Goal: Information Seeking & Learning: Check status

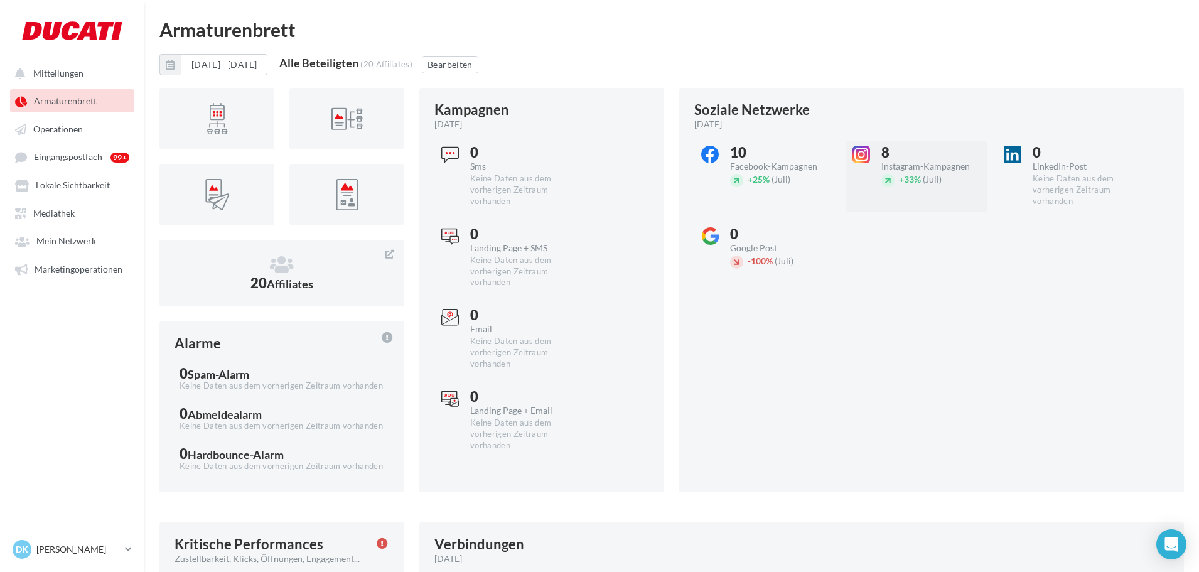
click at [899, 169] on div "Instagram-Kampagnen" at bounding box center [933, 166] width 105 height 9
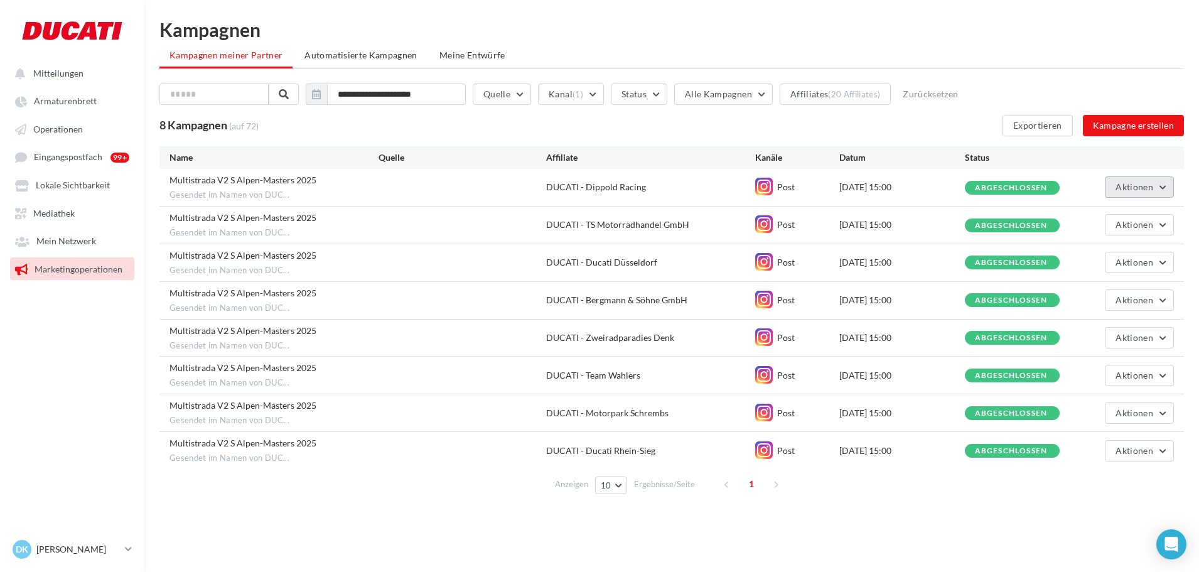
click at [1147, 186] on span "Aktionen" at bounding box center [1134, 186] width 38 height 11
click at [1093, 211] on button "Siehe die Ergebnisse" at bounding box center [1111, 216] width 126 height 33
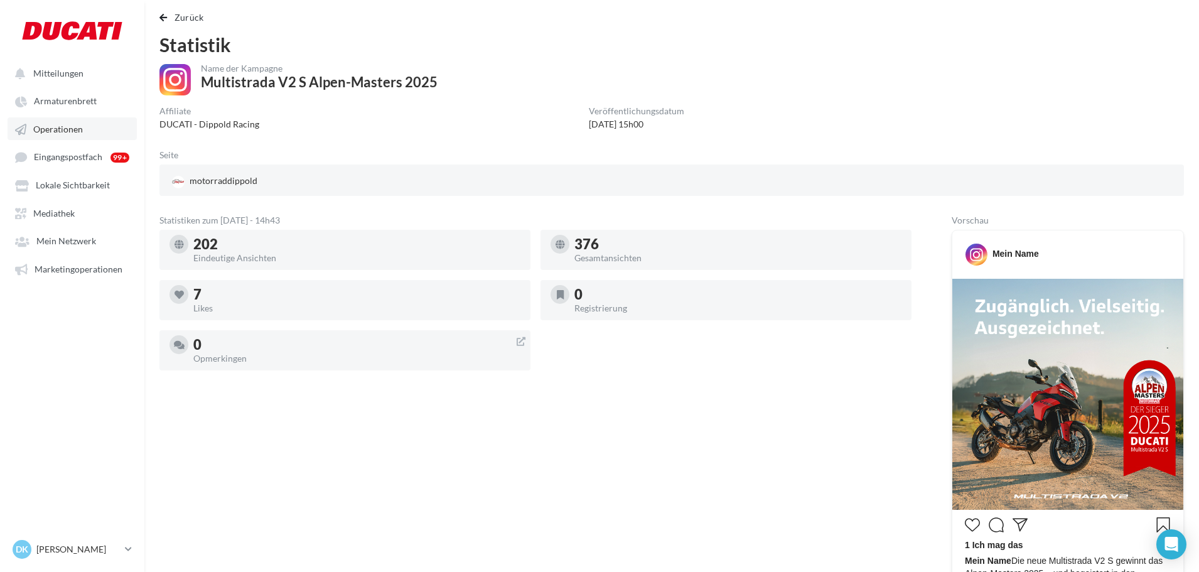
click at [86, 126] on link "Operationen" at bounding box center [72, 128] width 129 height 23
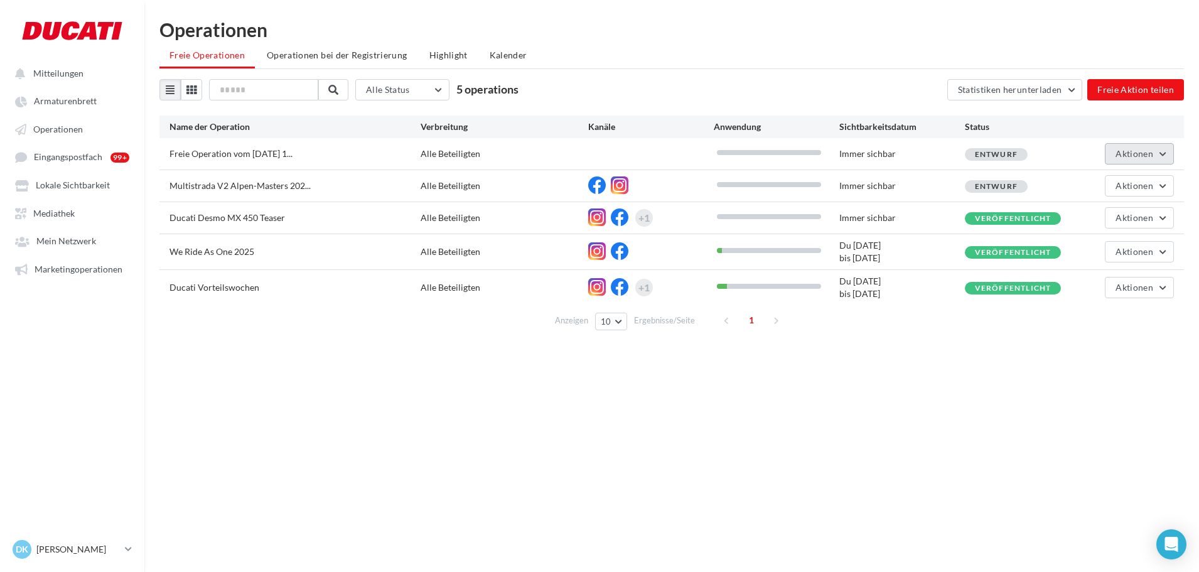
click at [1155, 156] on button "Aktionen" at bounding box center [1139, 153] width 69 height 21
click at [1114, 174] on button "Bearbeiten" at bounding box center [1111, 183] width 126 height 33
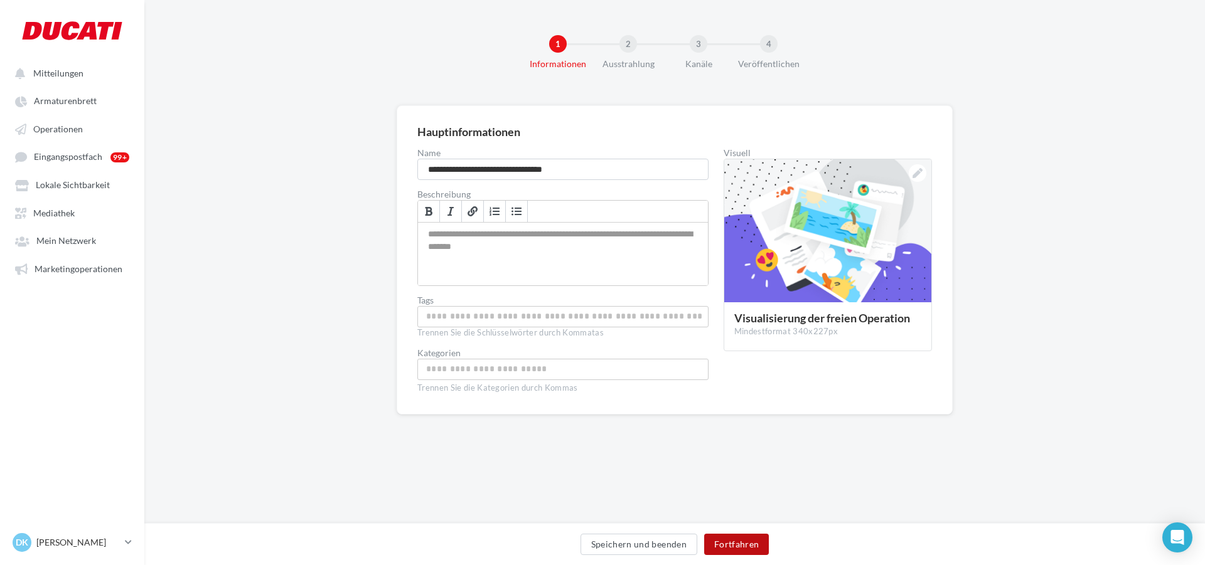
click at [741, 545] on button "Fortfahren" at bounding box center [736, 544] width 65 height 21
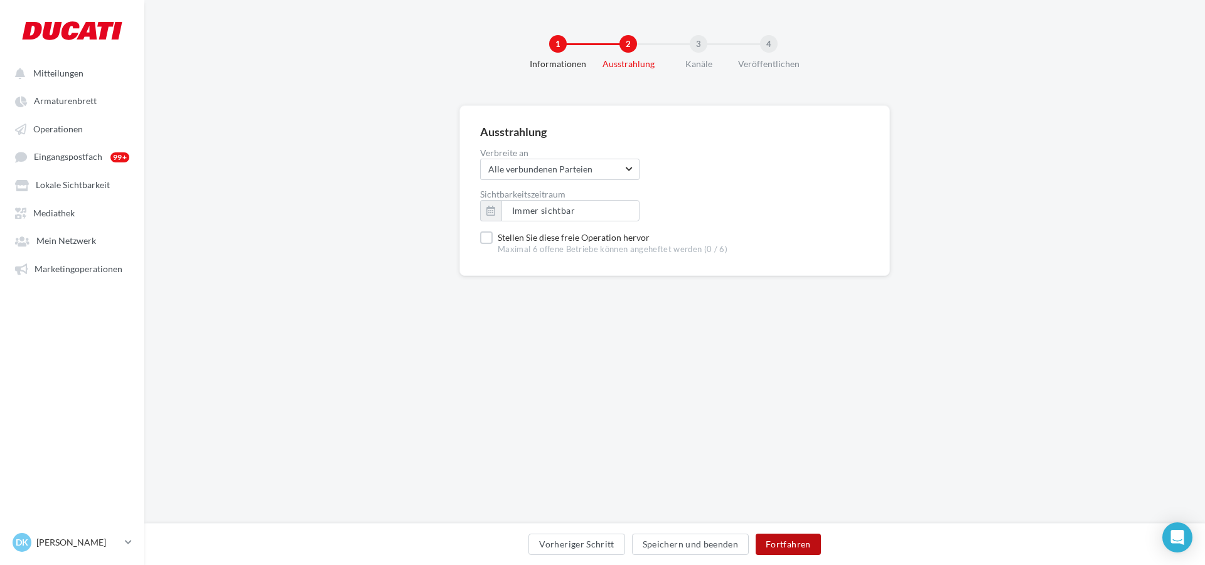
click at [783, 547] on button "Fortfahren" at bounding box center [788, 544] width 65 height 21
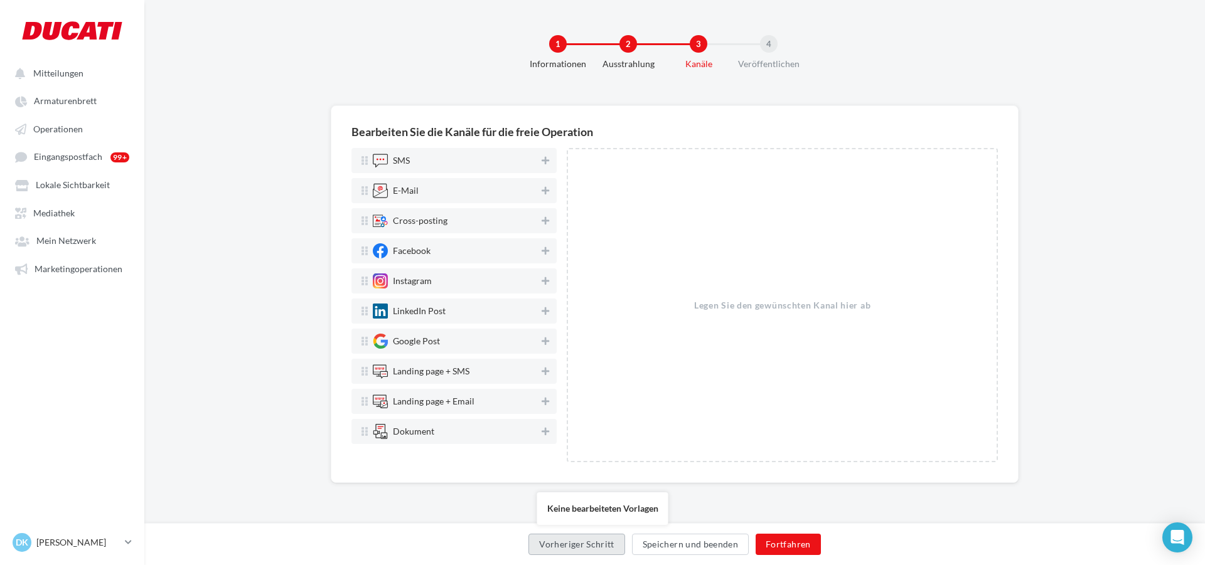
click at [602, 541] on button "Vorheriger Schritt" at bounding box center [576, 544] width 96 height 21
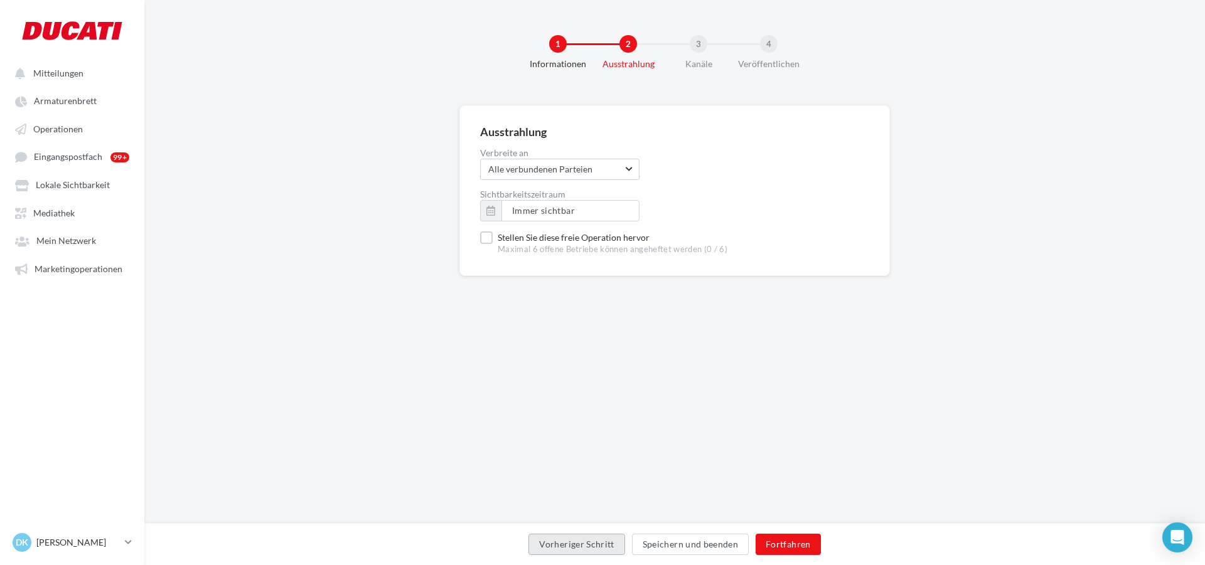
click at [582, 545] on button "Vorheriger Schritt" at bounding box center [576, 544] width 96 height 21
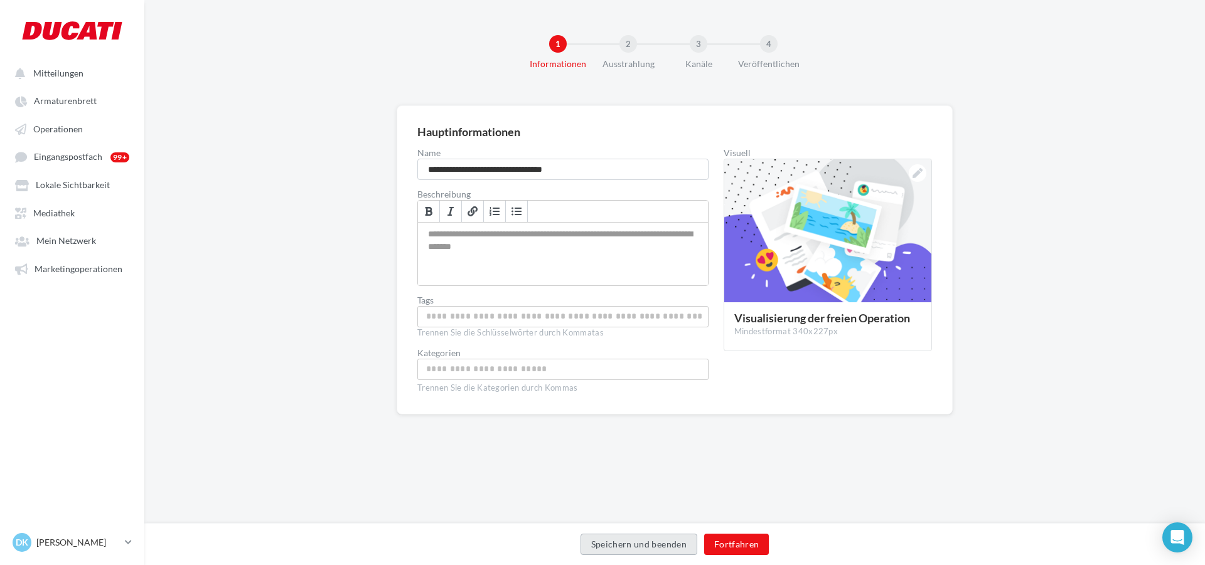
click at [582, 545] on button "Speichern und beenden" at bounding box center [639, 544] width 117 height 21
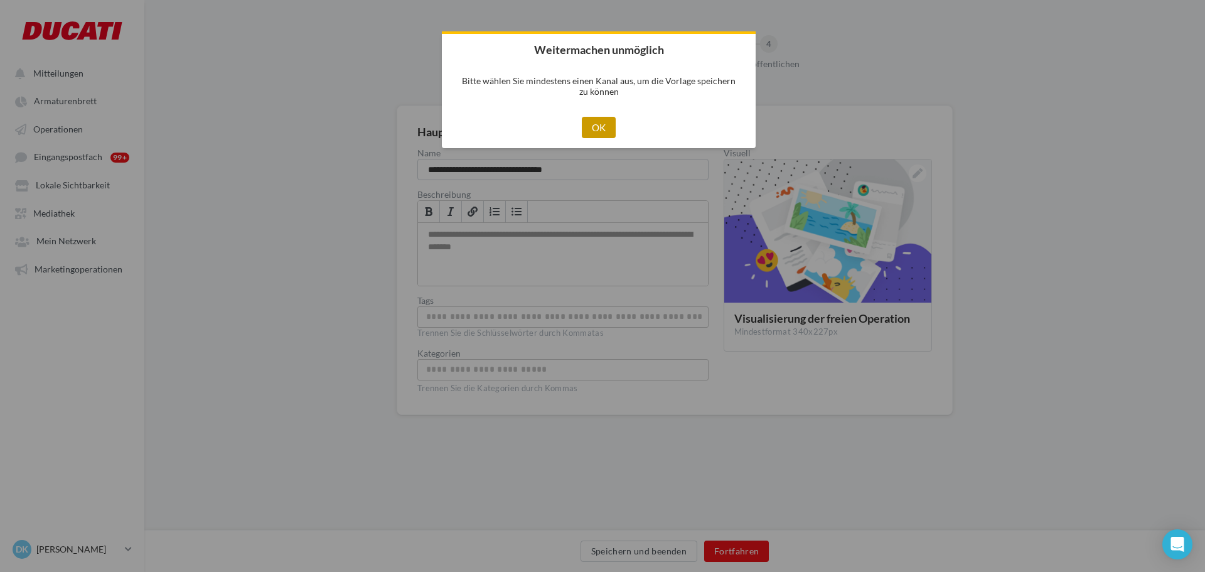
click at [599, 127] on button "OK" at bounding box center [599, 127] width 35 height 21
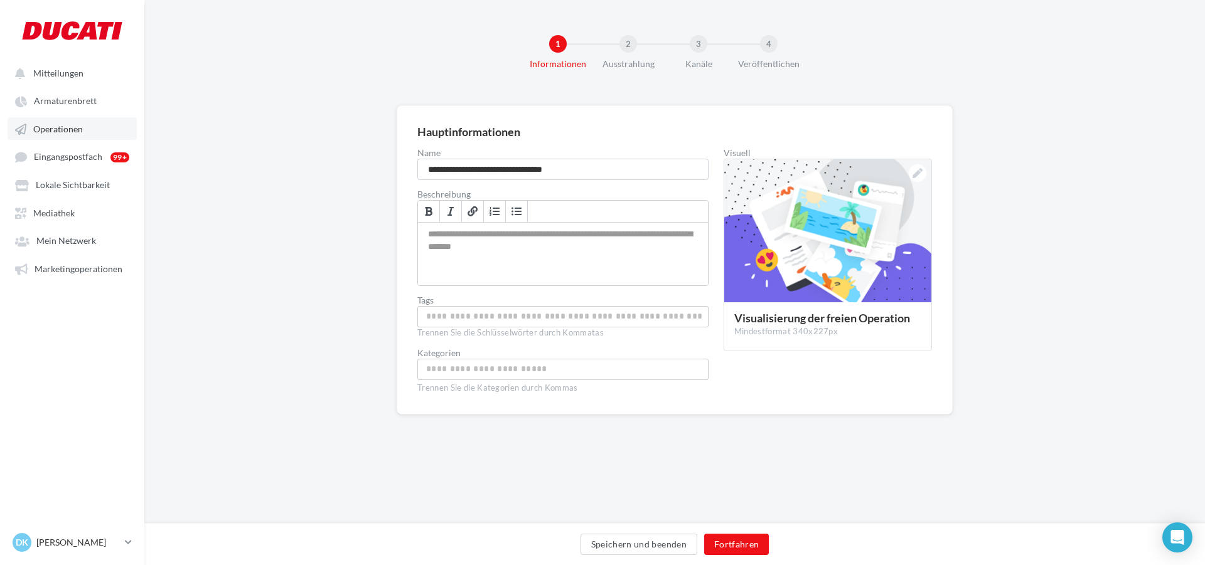
click at [56, 122] on link "Operationen" at bounding box center [72, 128] width 129 height 23
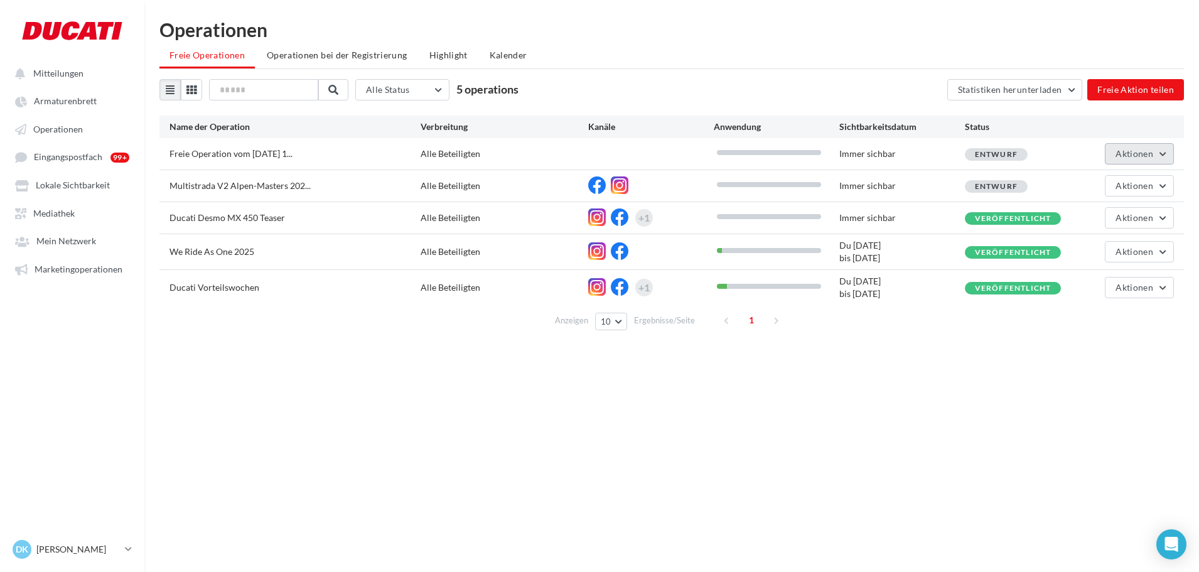
click at [1147, 151] on span "Aktionen" at bounding box center [1134, 153] width 38 height 11
click at [1084, 282] on button "Löschen" at bounding box center [1111, 281] width 126 height 33
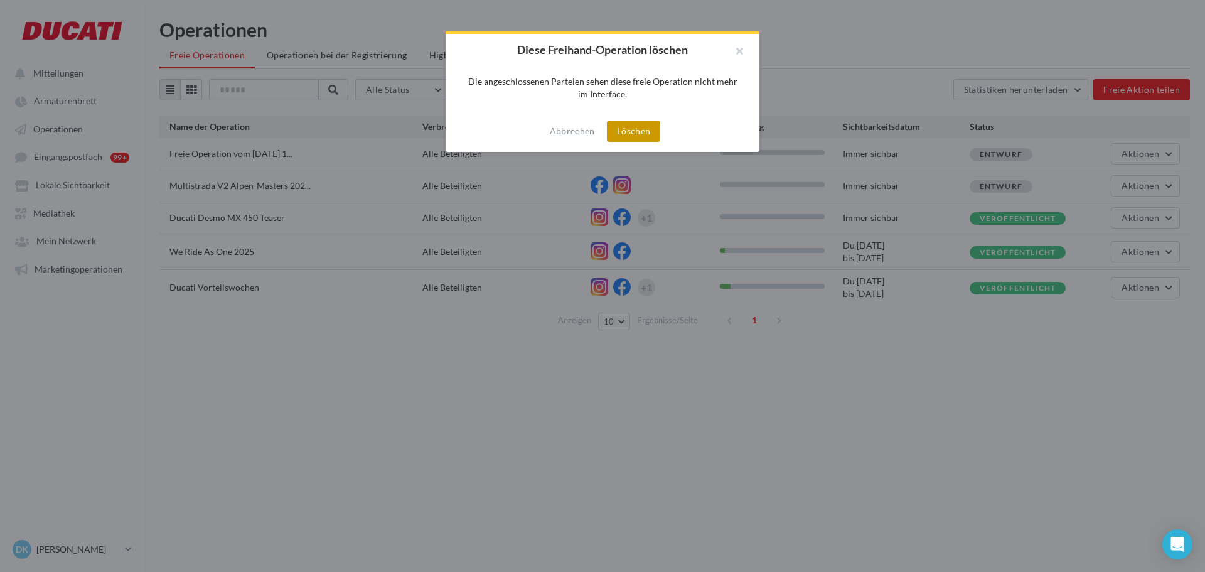
click at [626, 125] on button "Löschen" at bounding box center [633, 130] width 53 height 21
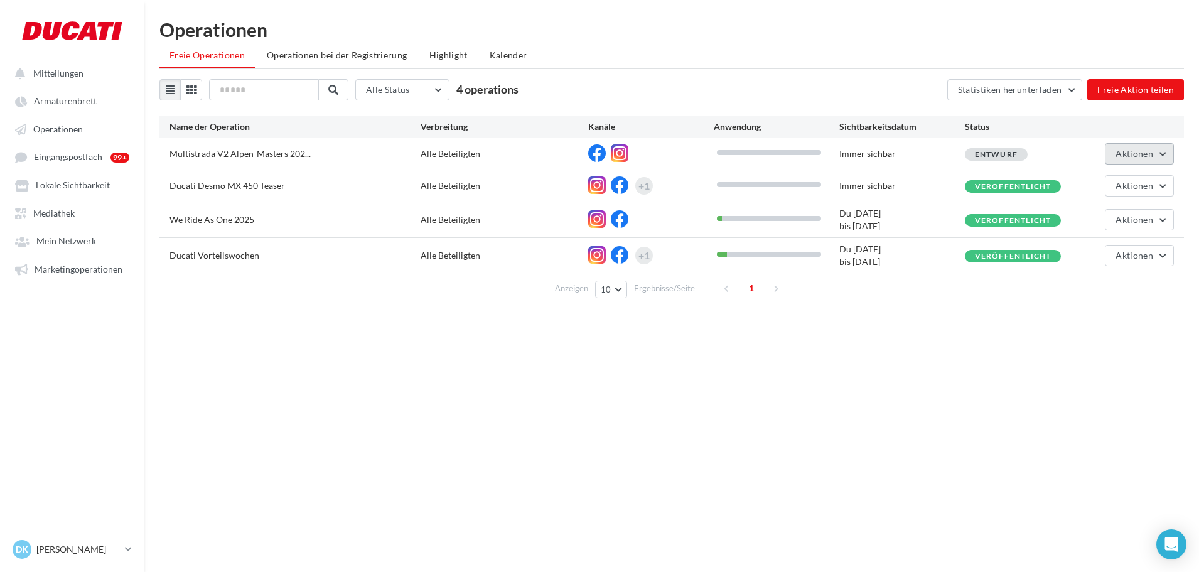
click at [1121, 158] on span "Aktionen" at bounding box center [1134, 153] width 38 height 11
click at [369, 390] on div "Mitteilungen Armaturenbrett Operationen Mediathek" at bounding box center [599, 306] width 1199 height 572
click at [63, 98] on span "Armaturenbrett" at bounding box center [65, 101] width 63 height 11
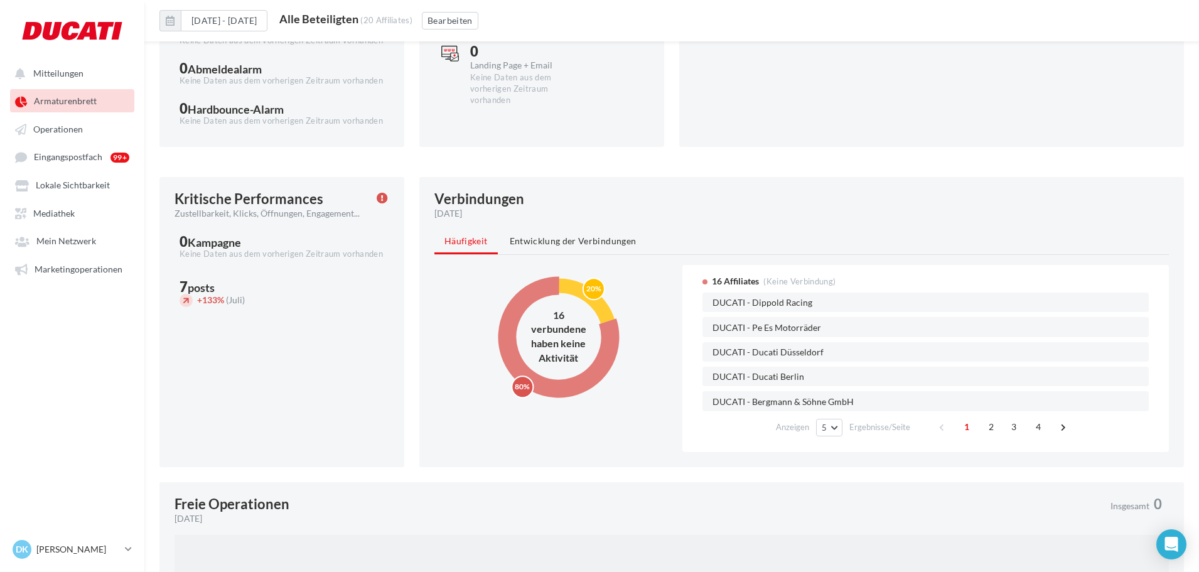
scroll to position [324, 0]
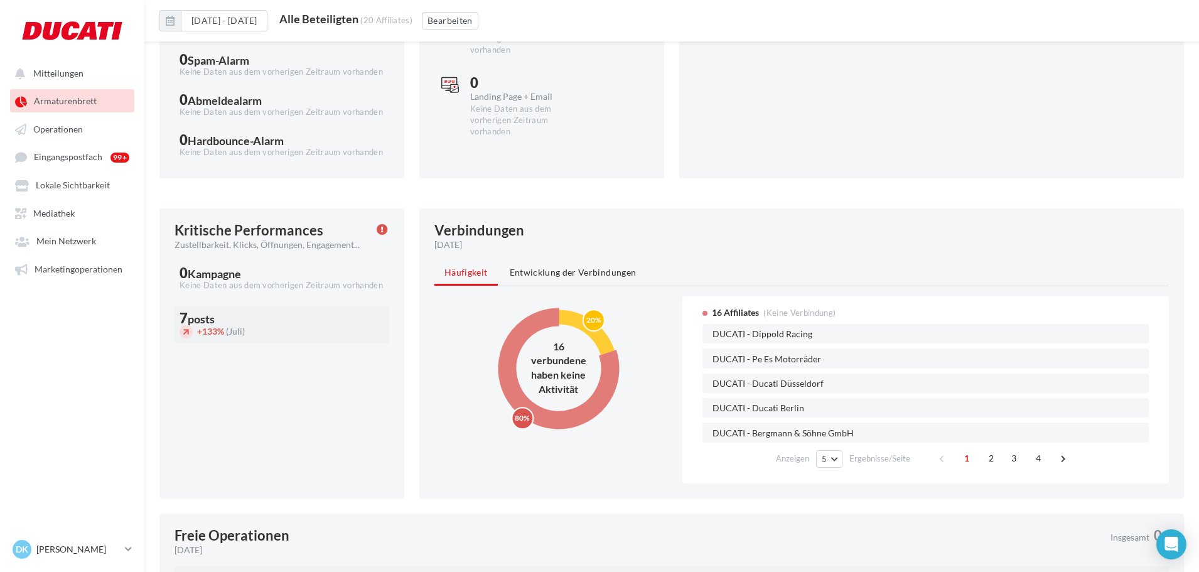
click at [206, 322] on div "posts" at bounding box center [201, 318] width 27 height 11
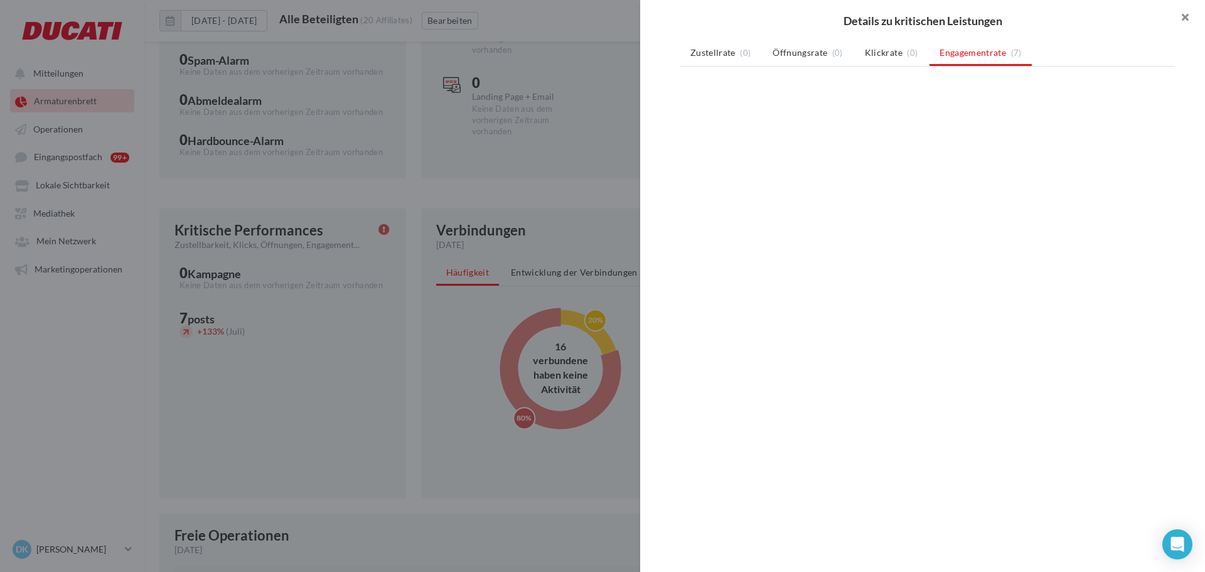
click at [1189, 19] on button "button" at bounding box center [1180, 19] width 50 height 38
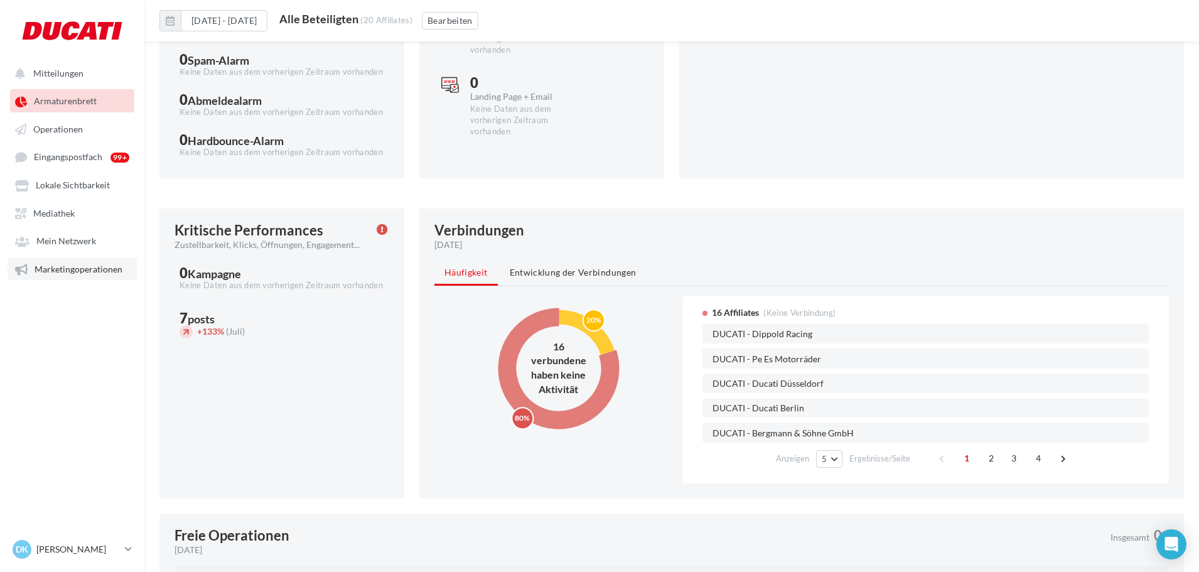
click at [71, 270] on span "Marketingoperationen" at bounding box center [79, 269] width 88 height 11
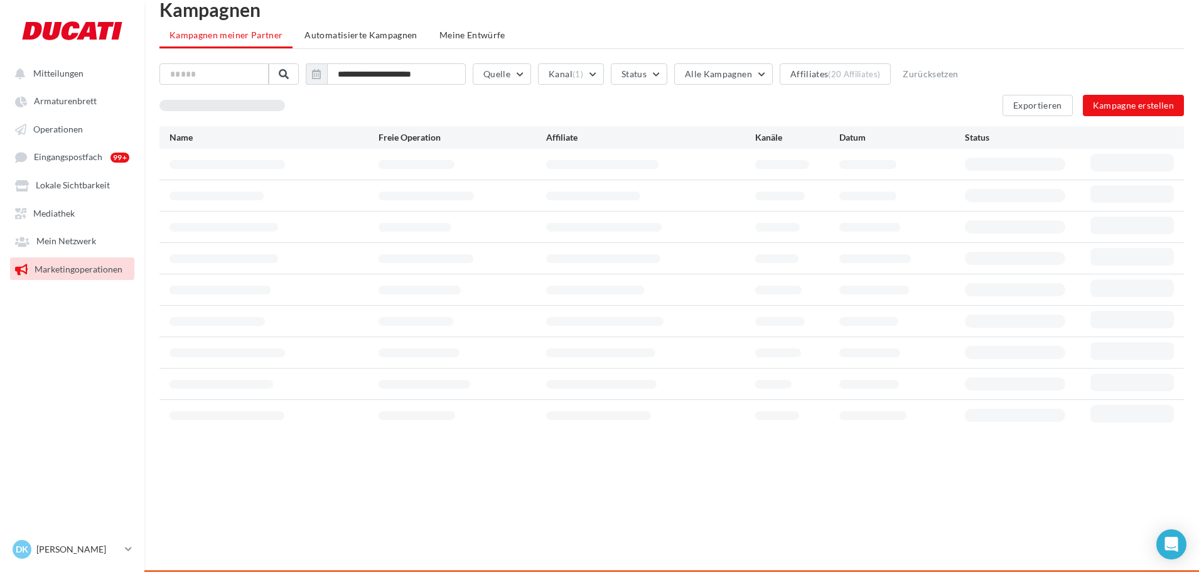
scroll to position [20, 0]
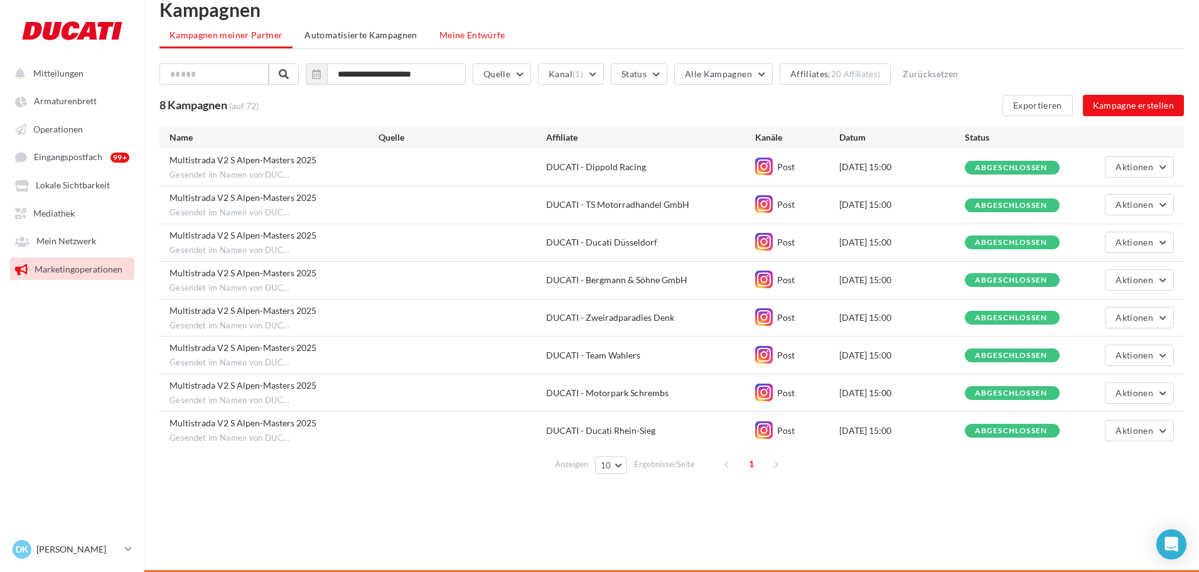
click at [456, 35] on span "Meine Entwürfe" at bounding box center [472, 34] width 66 height 11
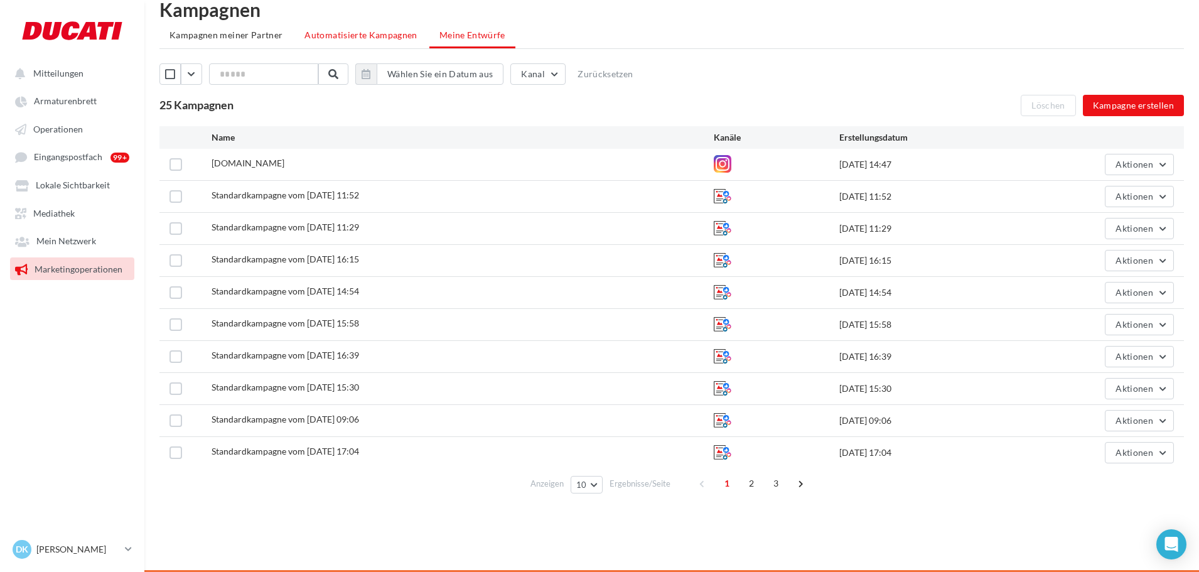
click at [371, 38] on span "Automatisierte Kampagnen" at bounding box center [360, 34] width 112 height 11
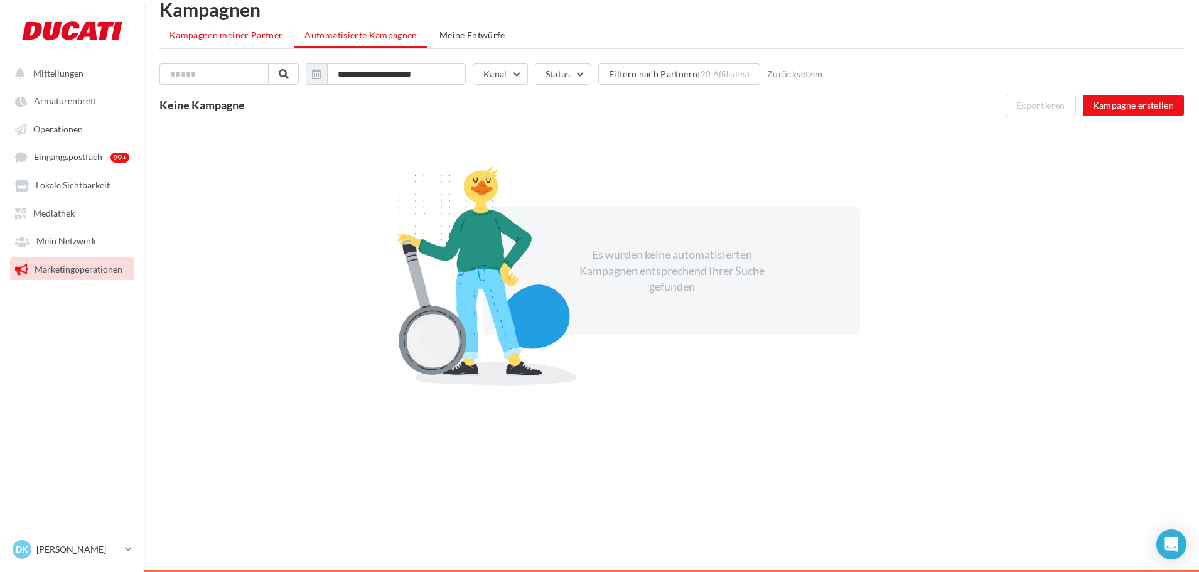
click at [257, 40] on span "Kampagnen meiner Partner" at bounding box center [225, 34] width 113 height 11
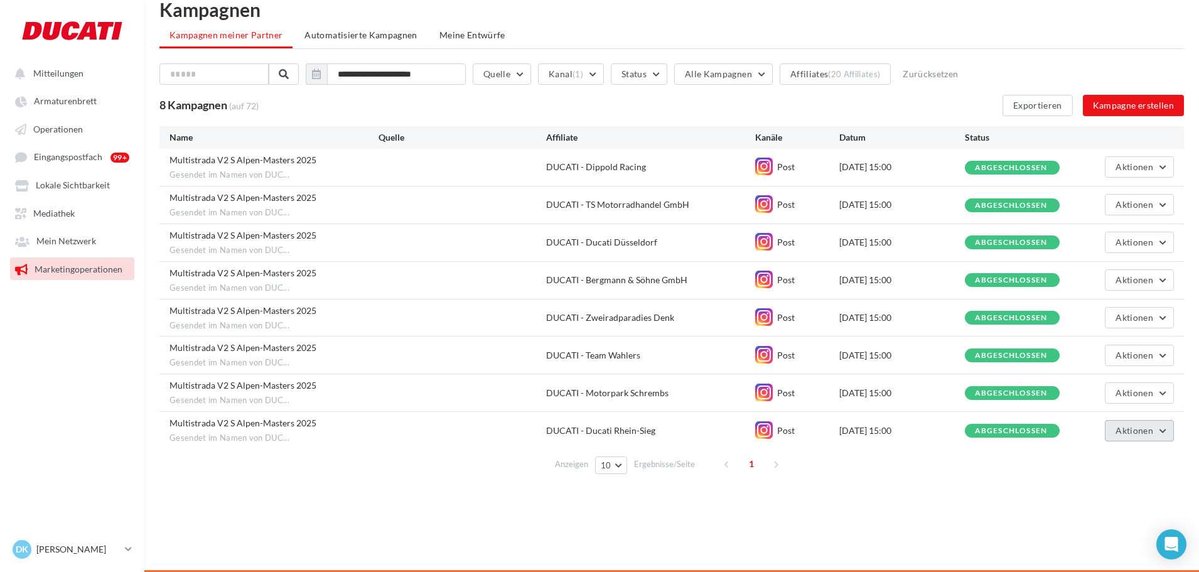
click at [1158, 429] on button "Aktionen" at bounding box center [1139, 430] width 69 height 21
click at [1135, 455] on button "Siehe die Ergebnisse" at bounding box center [1111, 460] width 126 height 33
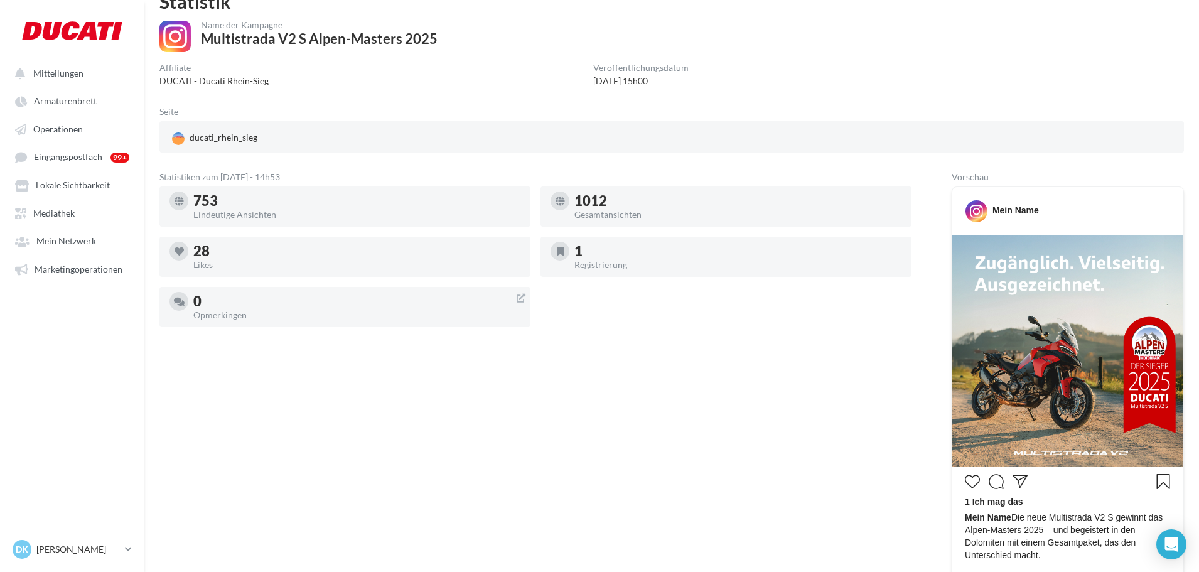
scroll to position [73, 0]
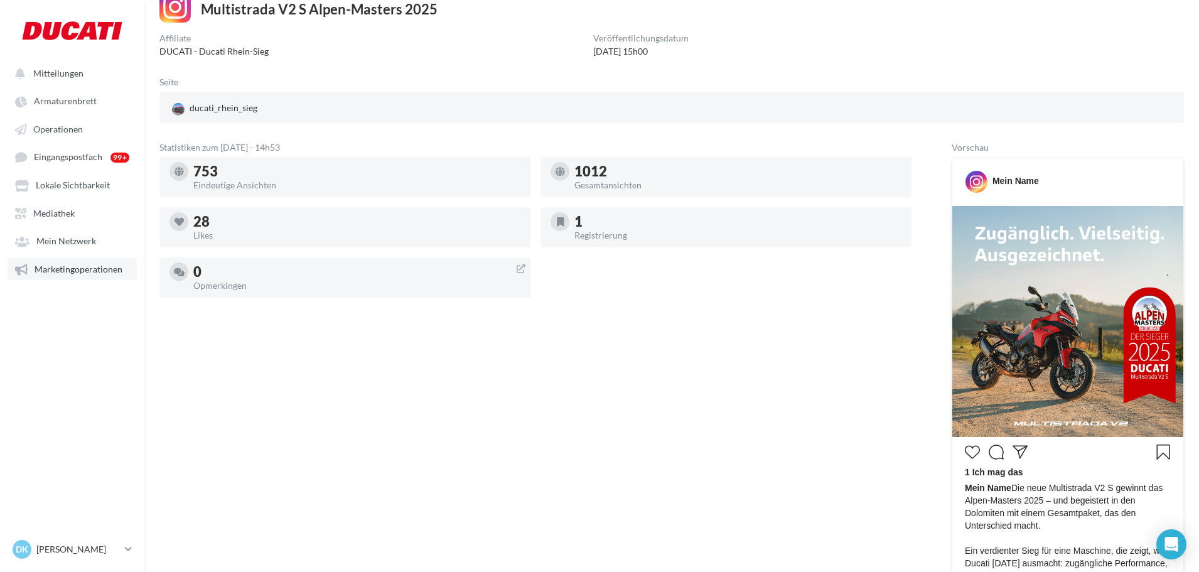
click at [66, 269] on span "Marketingoperationen" at bounding box center [79, 269] width 88 height 11
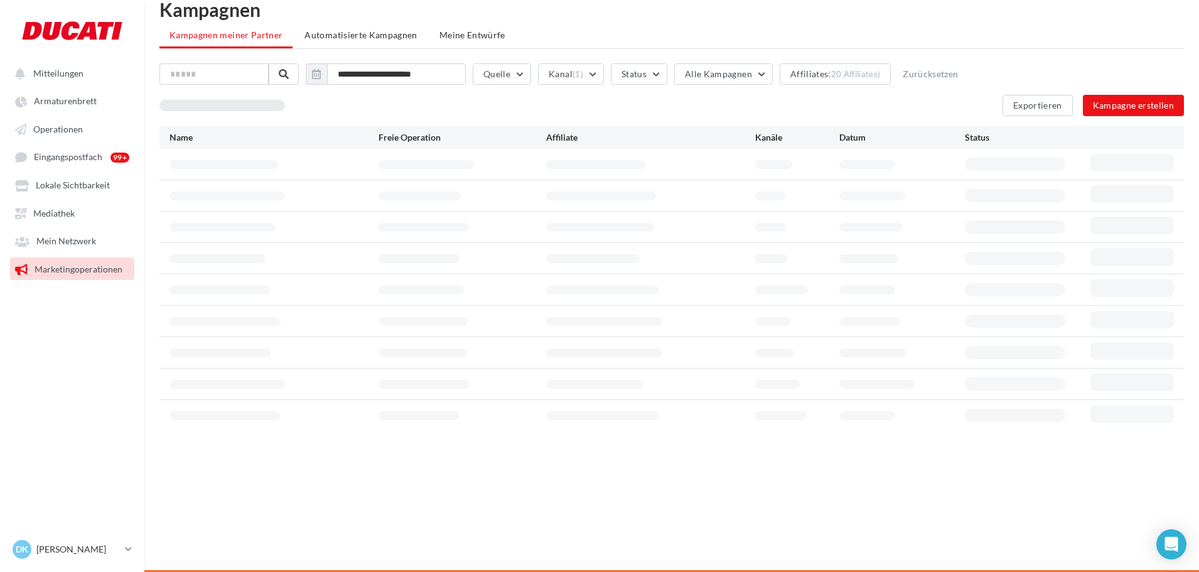
scroll to position [20, 0]
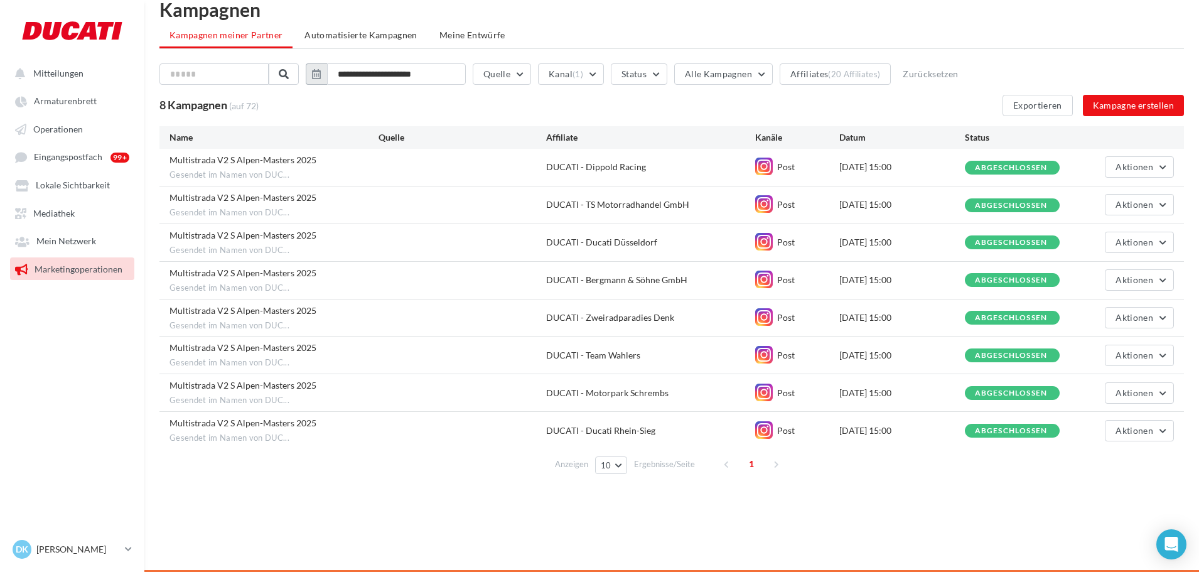
click at [324, 79] on button "button" at bounding box center [316, 73] width 21 height 21
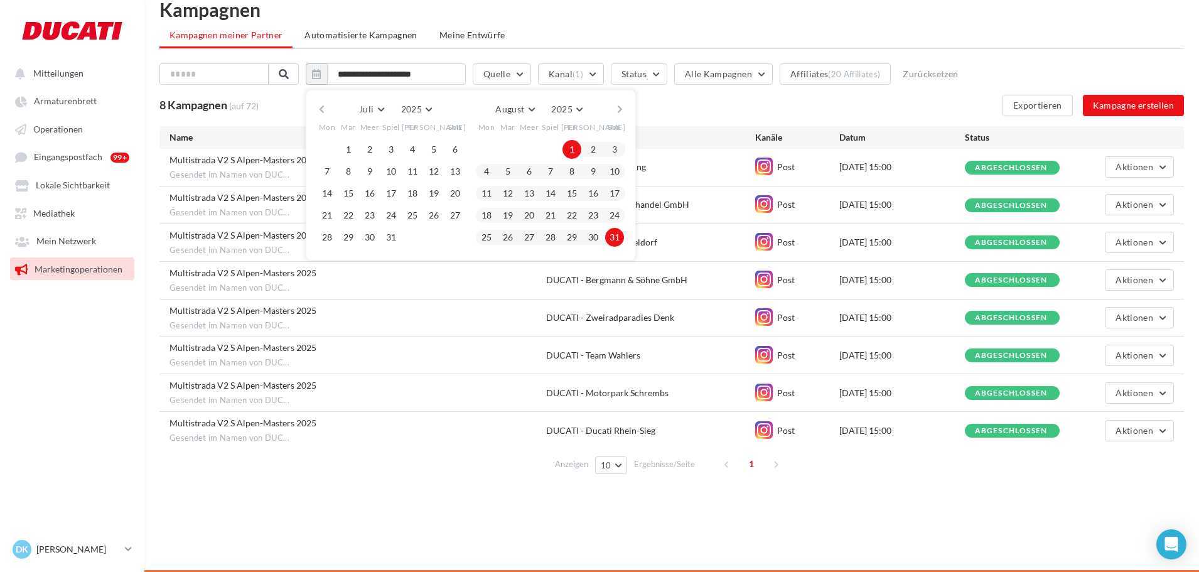
click at [623, 110] on button "button" at bounding box center [619, 109] width 11 height 18
click at [495, 151] on button "1" at bounding box center [486, 149] width 19 height 19
click at [517, 242] on button "30" at bounding box center [507, 237] width 19 height 19
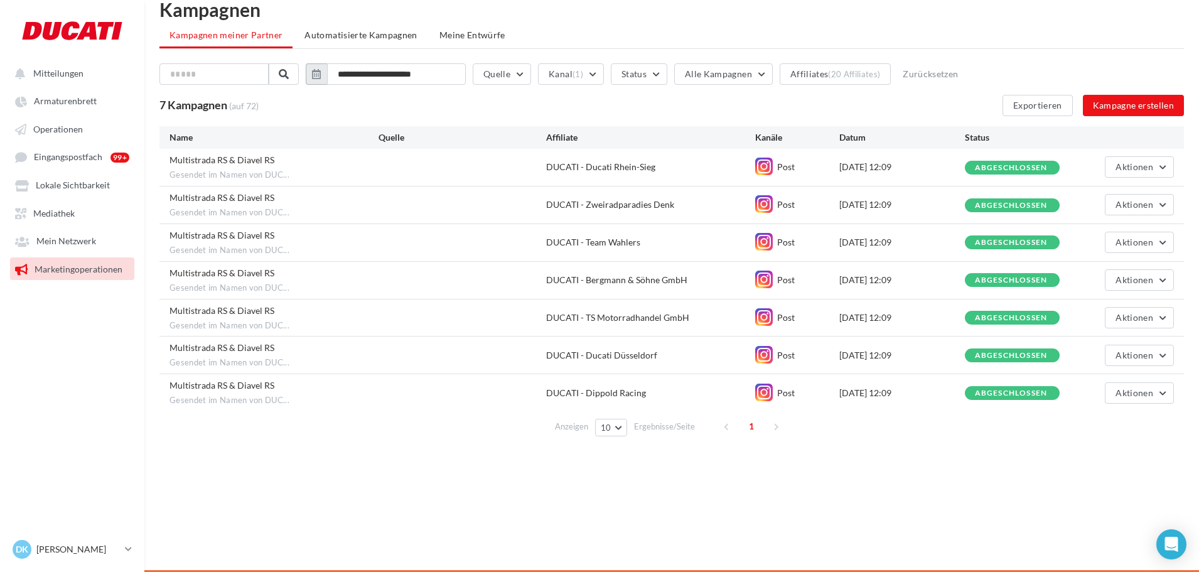
click at [321, 77] on icon "button" at bounding box center [316, 74] width 9 height 10
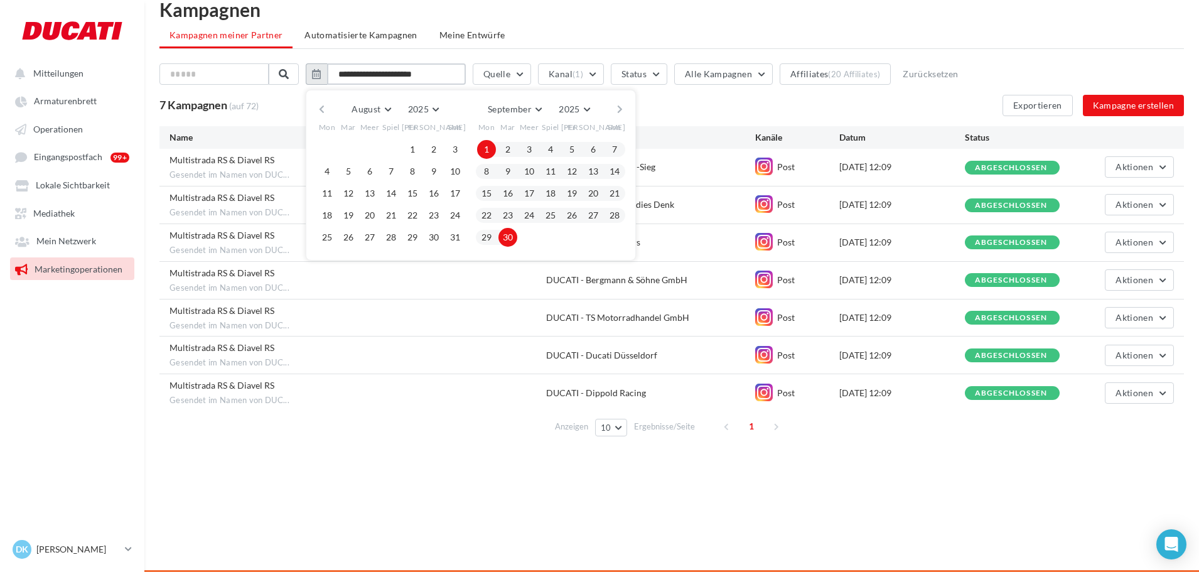
click at [365, 71] on input "**********" at bounding box center [396, 73] width 139 height 21
type input "**********"
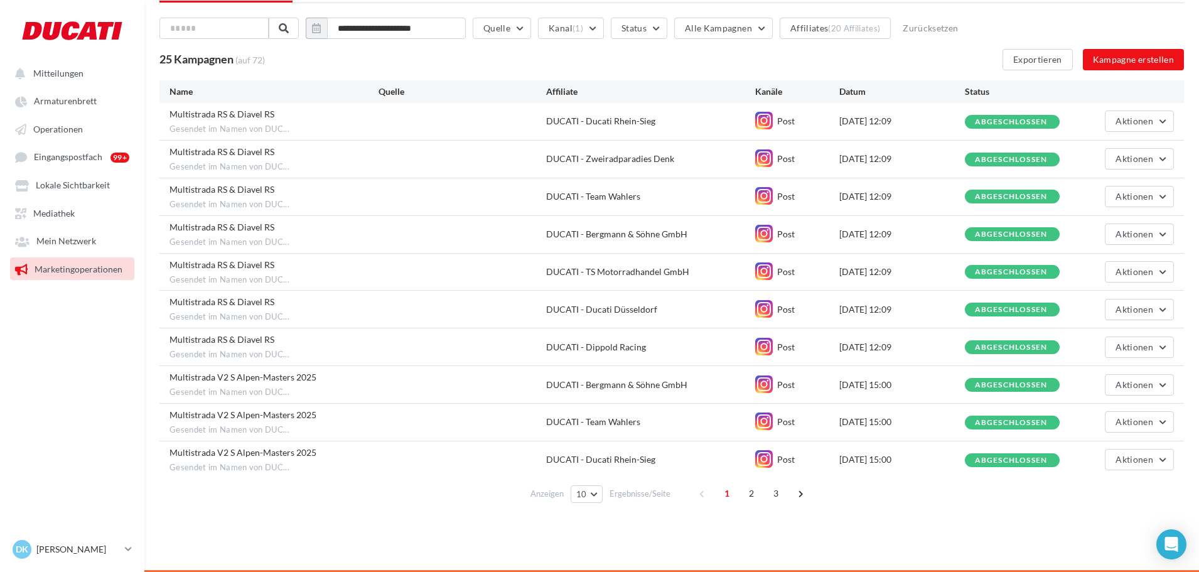
scroll to position [0, 0]
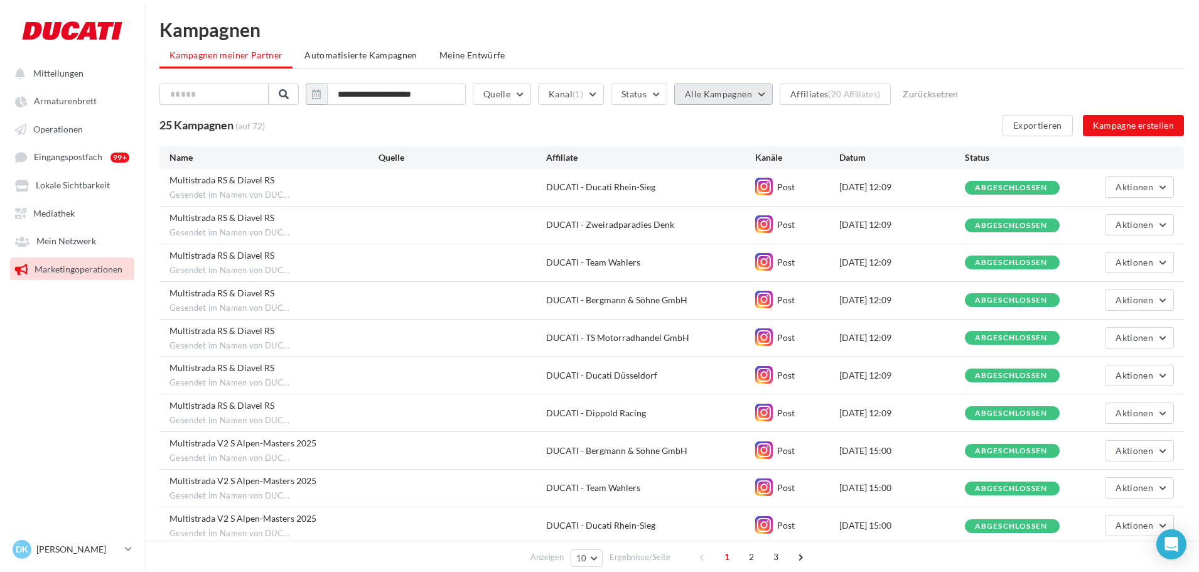
click at [714, 96] on span "Alle Kampagnen" at bounding box center [718, 93] width 67 height 11
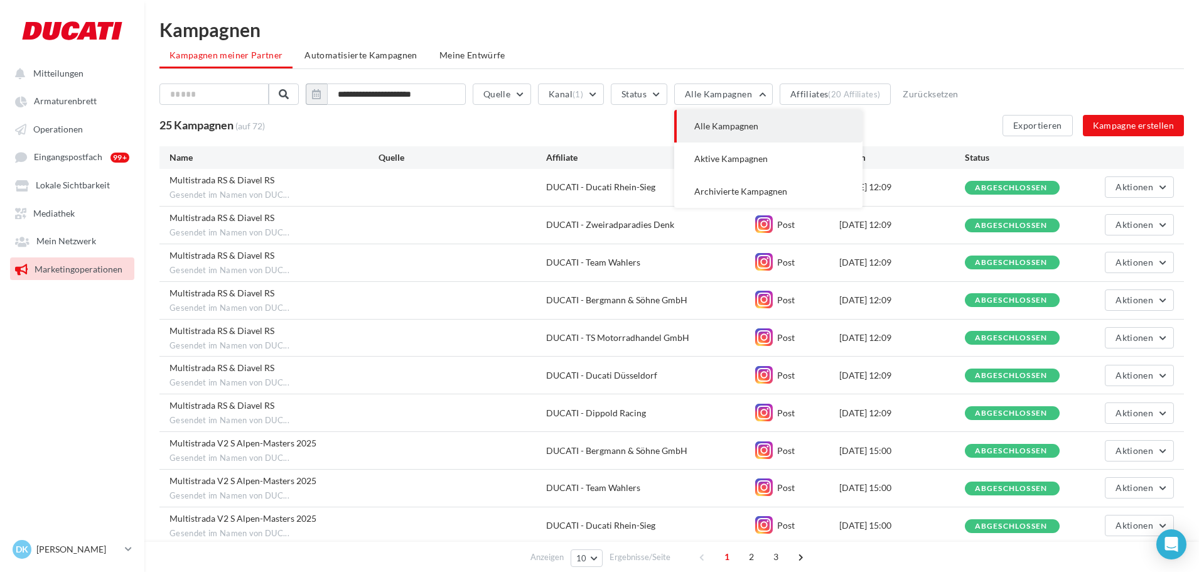
click at [716, 132] on button "Alle Kampagnen" at bounding box center [768, 126] width 188 height 33
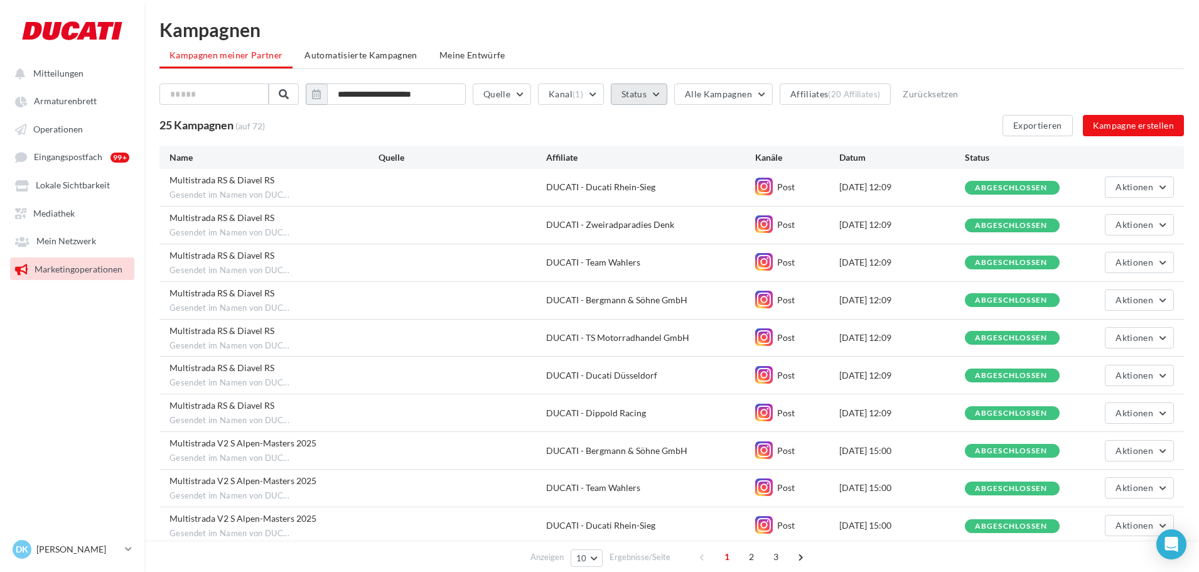
click at [644, 89] on button "Status" at bounding box center [639, 93] width 56 height 21
click at [646, 93] on button "Status" at bounding box center [639, 93] width 56 height 21
click at [782, 96] on div "**********" at bounding box center [671, 96] width 1024 height 26
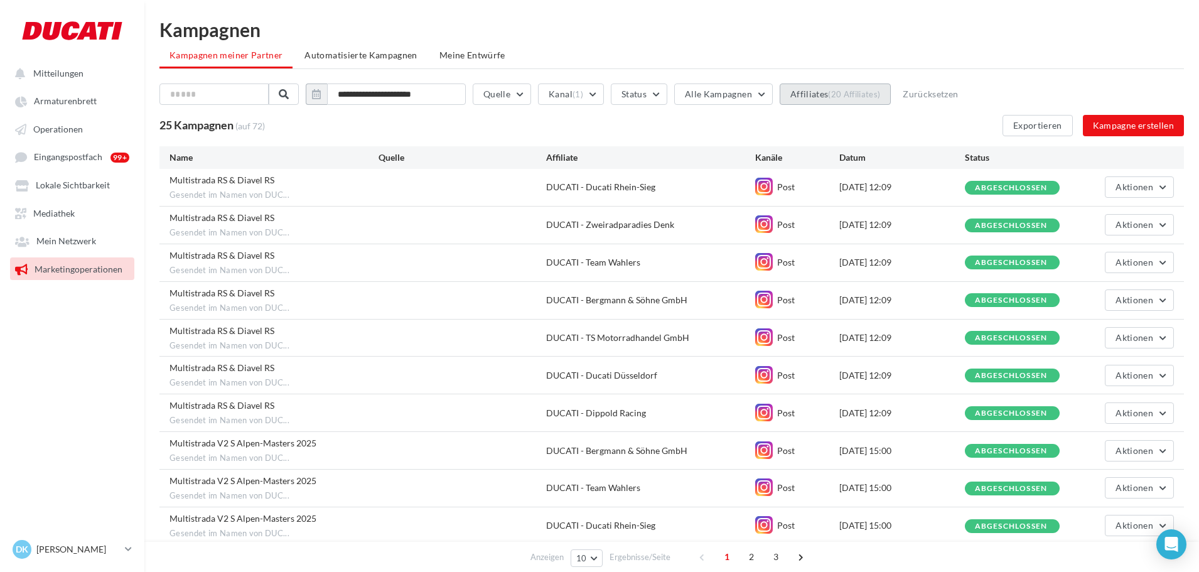
click at [810, 94] on button "Affiliates (20 Affiliates)" at bounding box center [834, 93] width 111 height 21
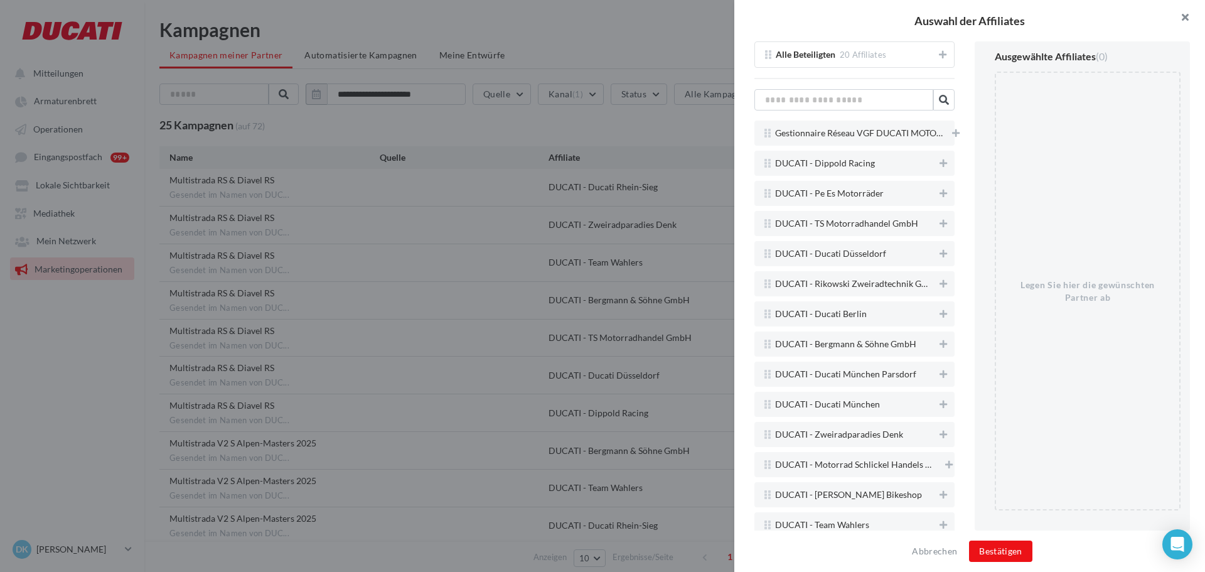
click at [1187, 14] on button "button" at bounding box center [1180, 19] width 50 height 38
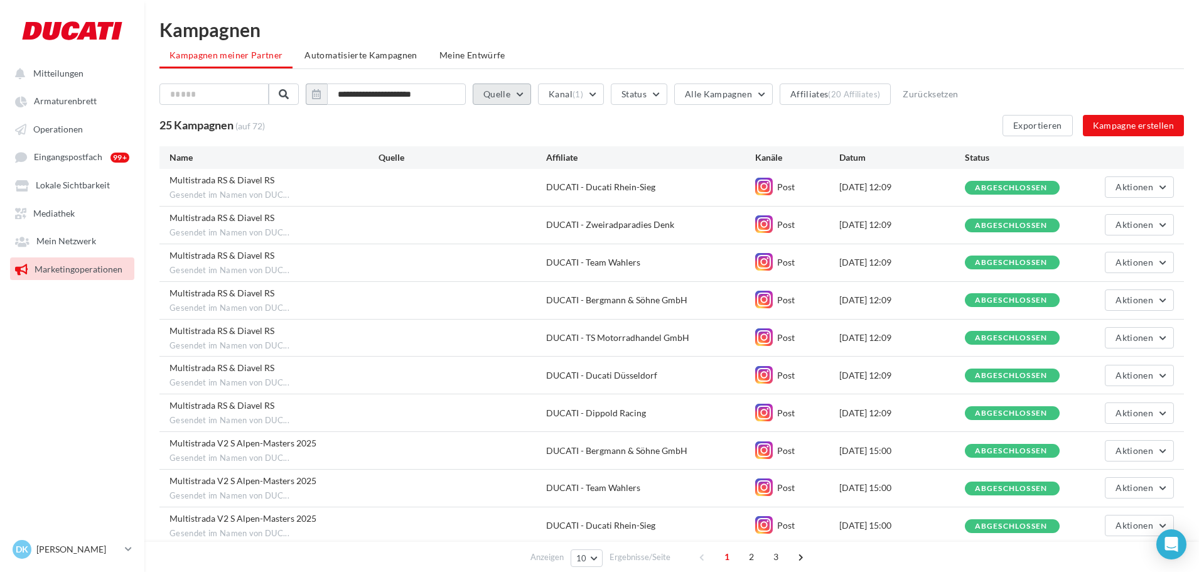
click at [515, 94] on button "Quelle" at bounding box center [502, 93] width 58 height 21
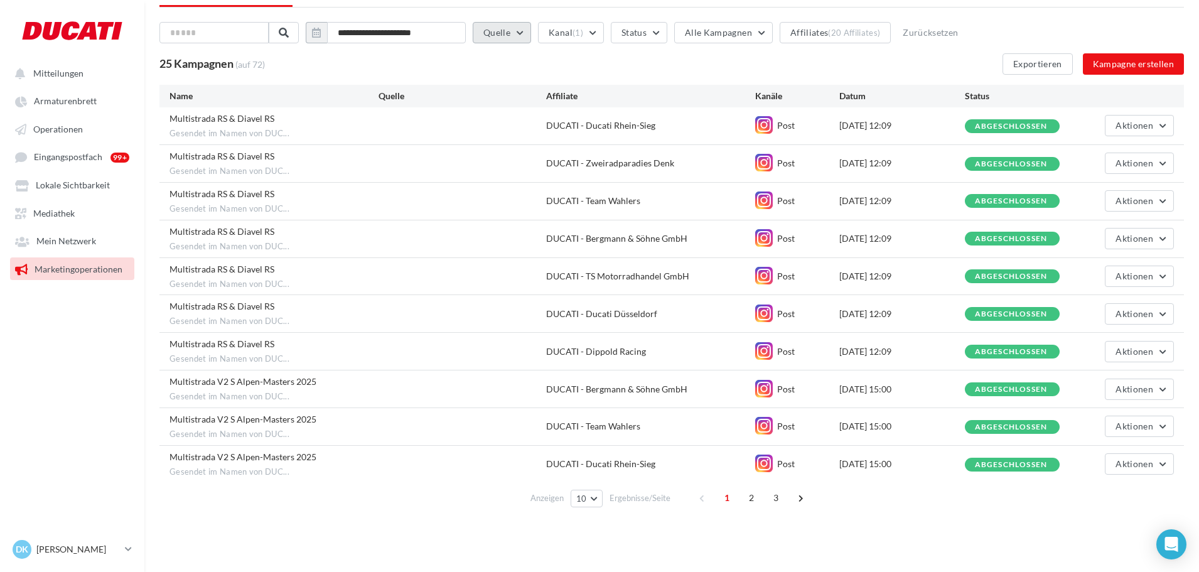
scroll to position [66, 0]
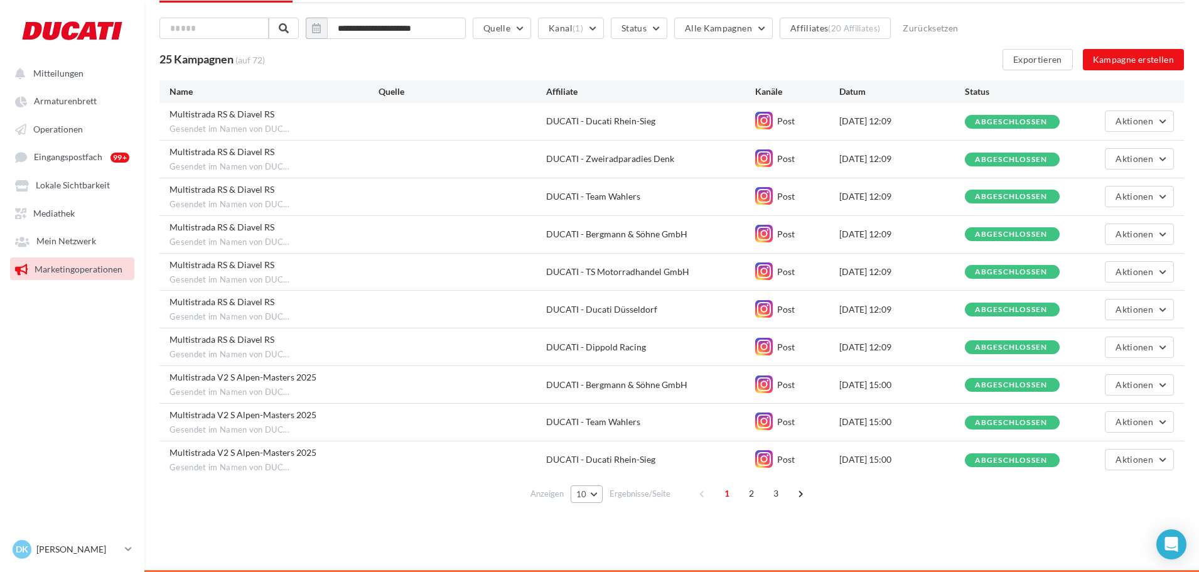
click at [585, 498] on span "10" at bounding box center [581, 494] width 11 height 10
click at [595, 471] on span "100" at bounding box center [588, 471] width 15 height 10
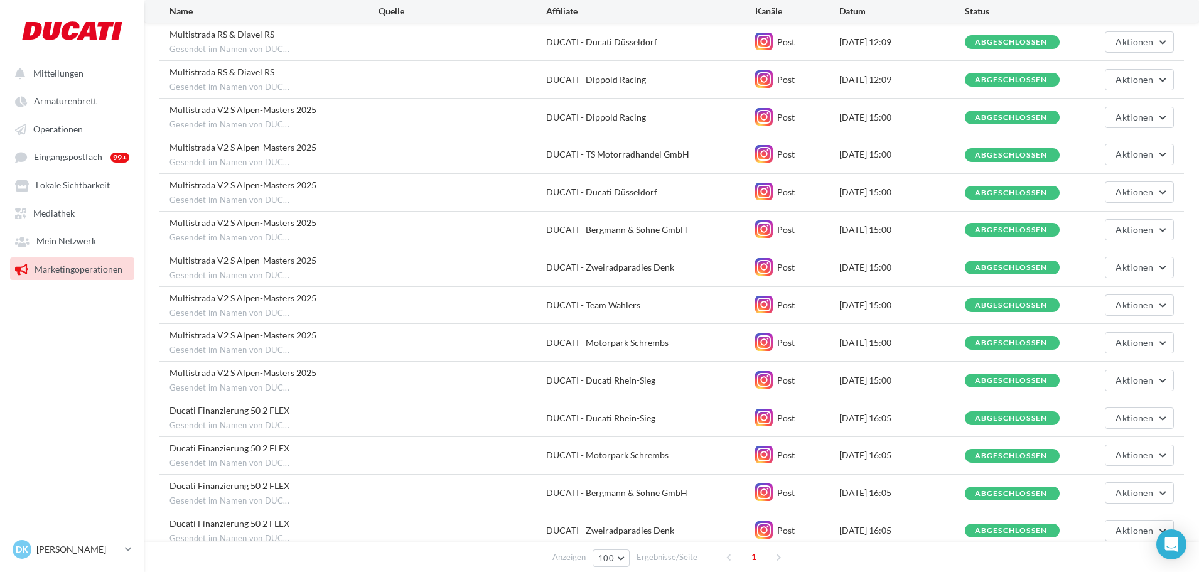
scroll to position [334, 0]
click at [59, 101] on span "Armaturenbrett" at bounding box center [65, 101] width 63 height 11
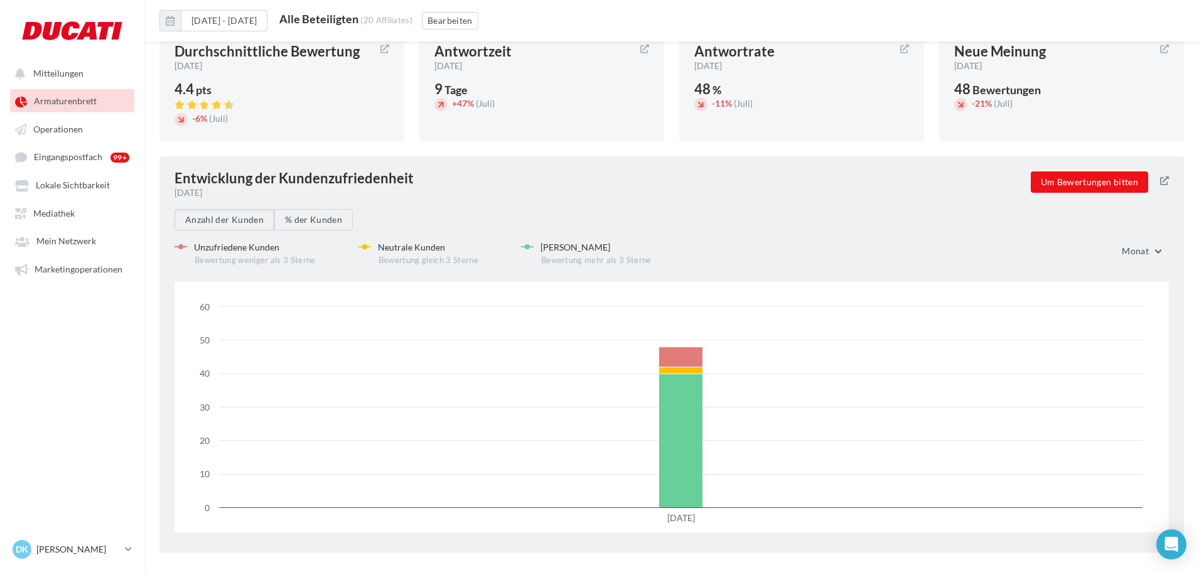
scroll to position [1283, 0]
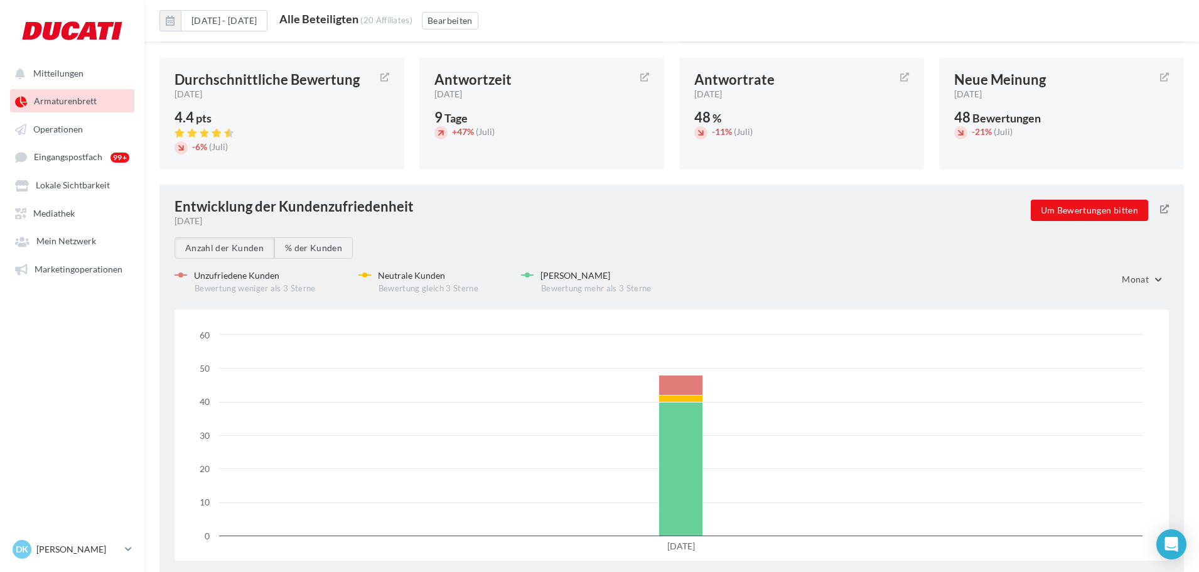
click at [1148, 279] on span "Monat" at bounding box center [1134, 279] width 27 height 11
click at [1101, 417] on button "Jahr" at bounding box center [1121, 409] width 94 height 33
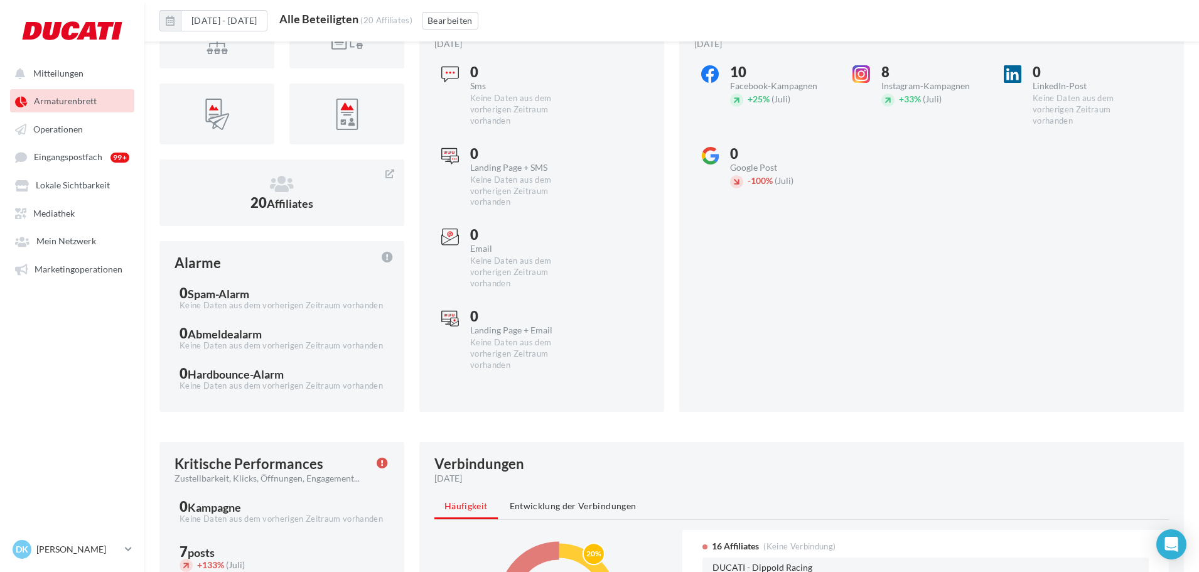
scroll to position [28, 0]
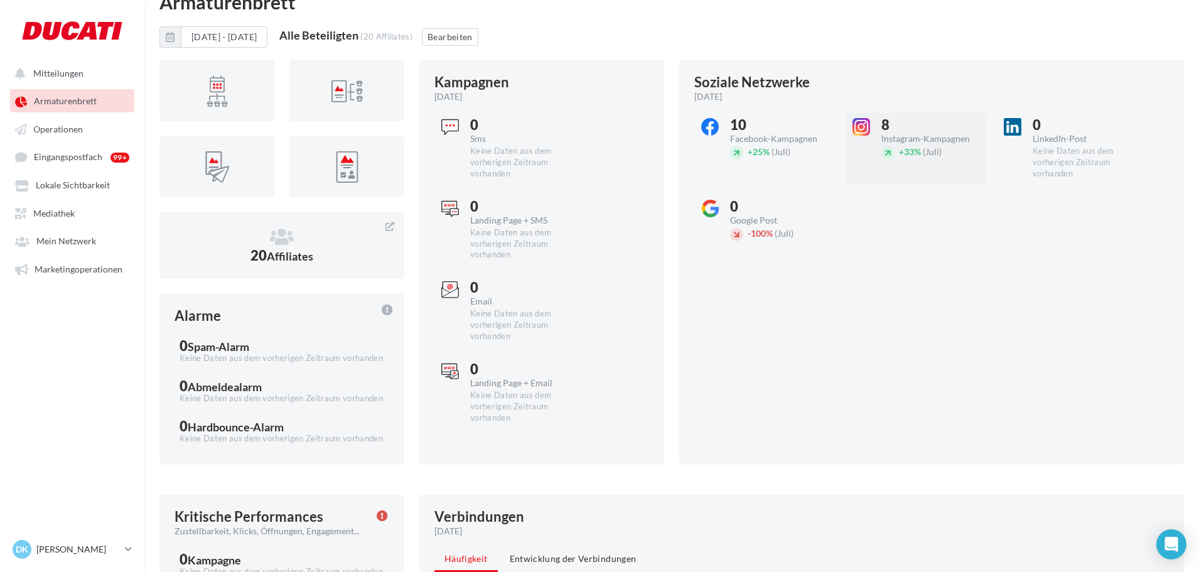
click at [884, 130] on div "8" at bounding box center [933, 125] width 105 height 14
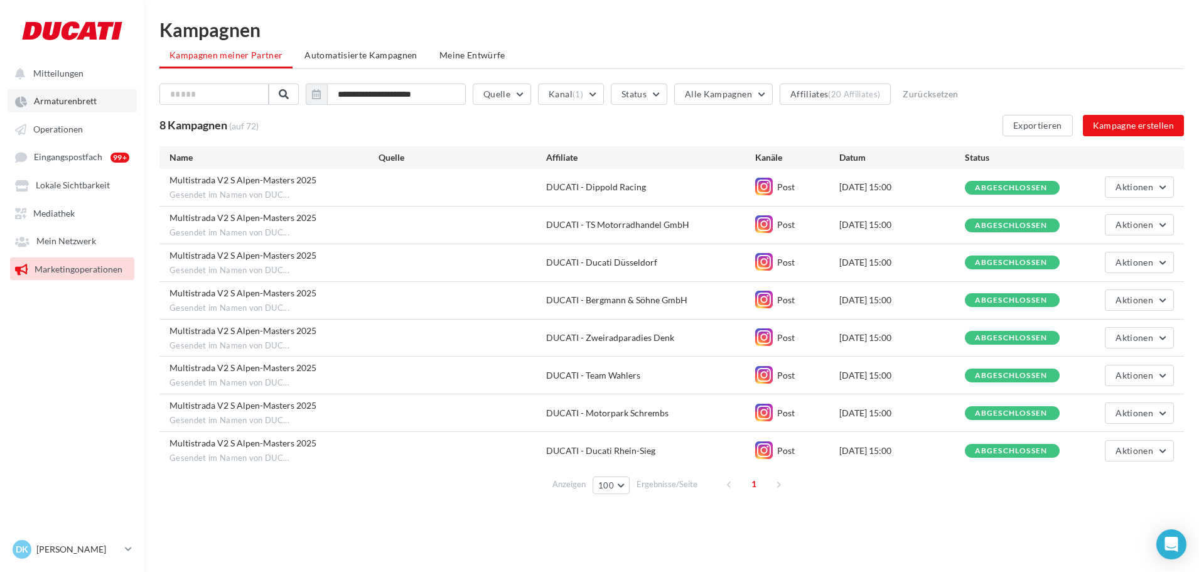
click at [74, 108] on link "Armaturenbrett" at bounding box center [72, 100] width 129 height 23
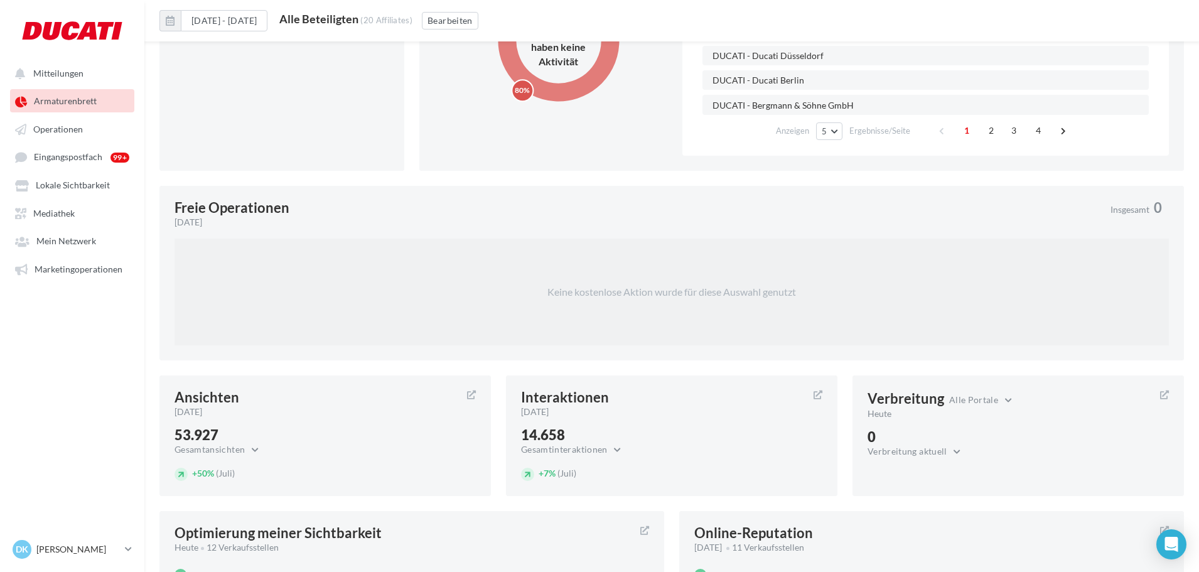
scroll to position [763, 0]
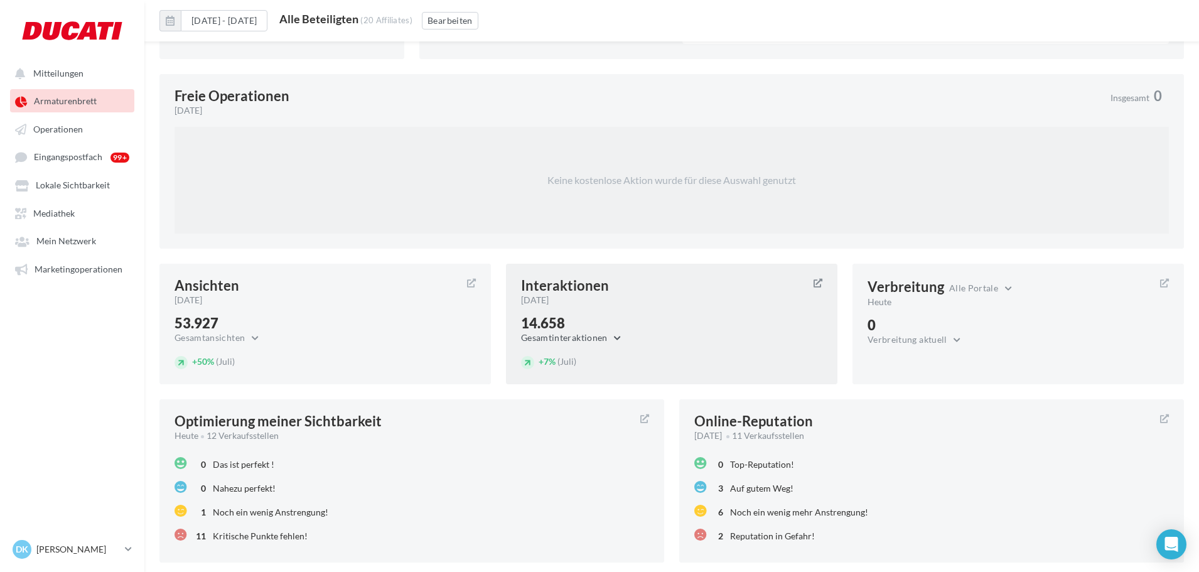
click at [609, 334] on button "Gesamtinteraktionen" at bounding box center [574, 337] width 107 height 15
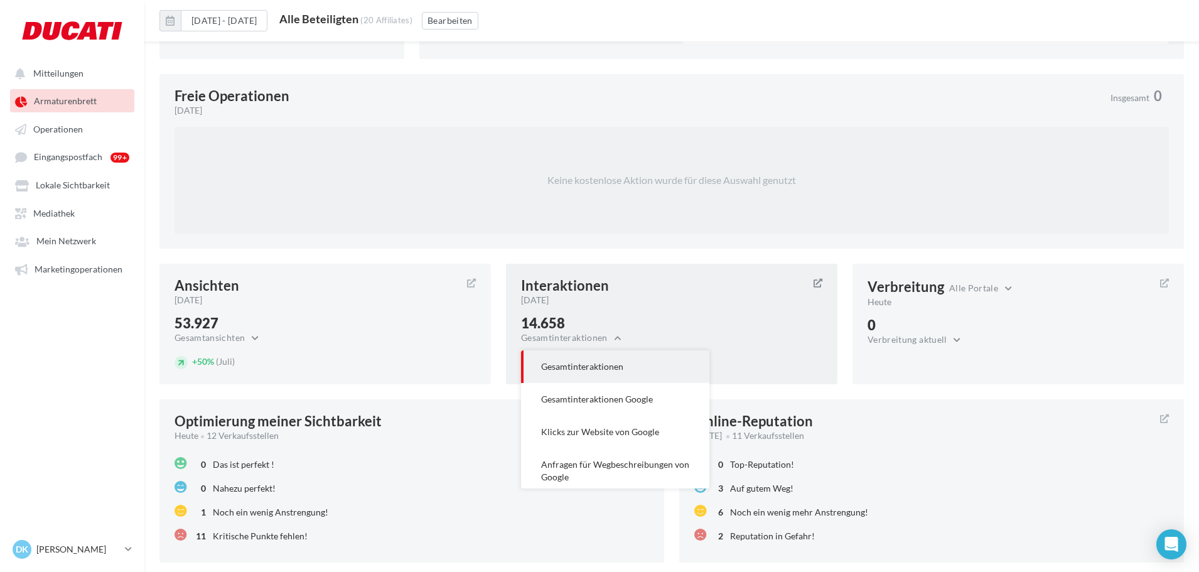
click at [644, 321] on div "14.658" at bounding box center [671, 323] width 301 height 14
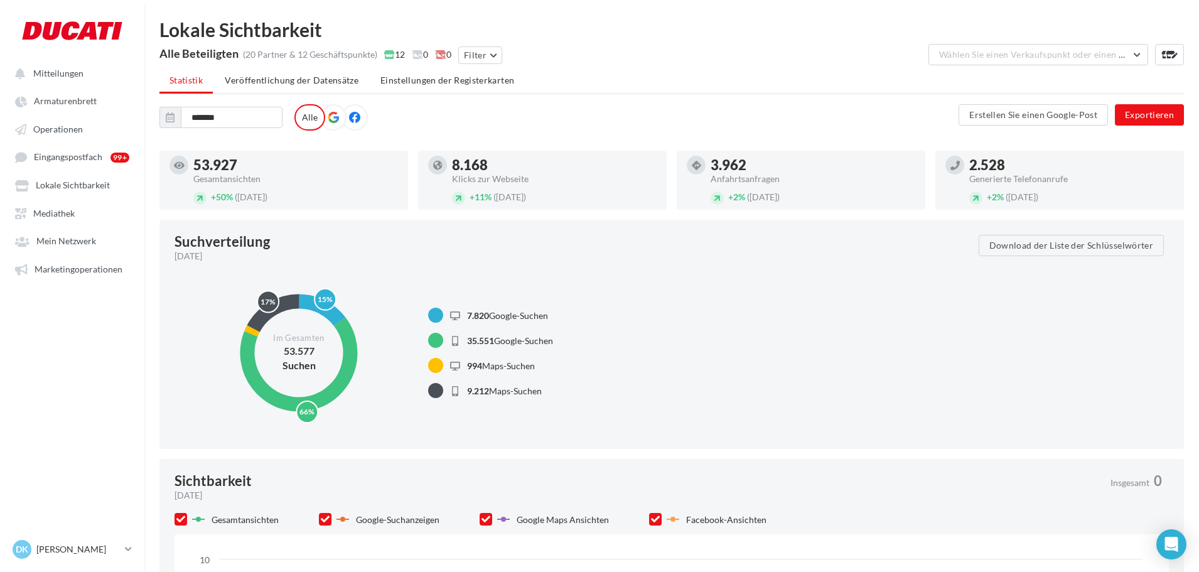
click at [353, 117] on icon at bounding box center [354, 117] width 11 height 11
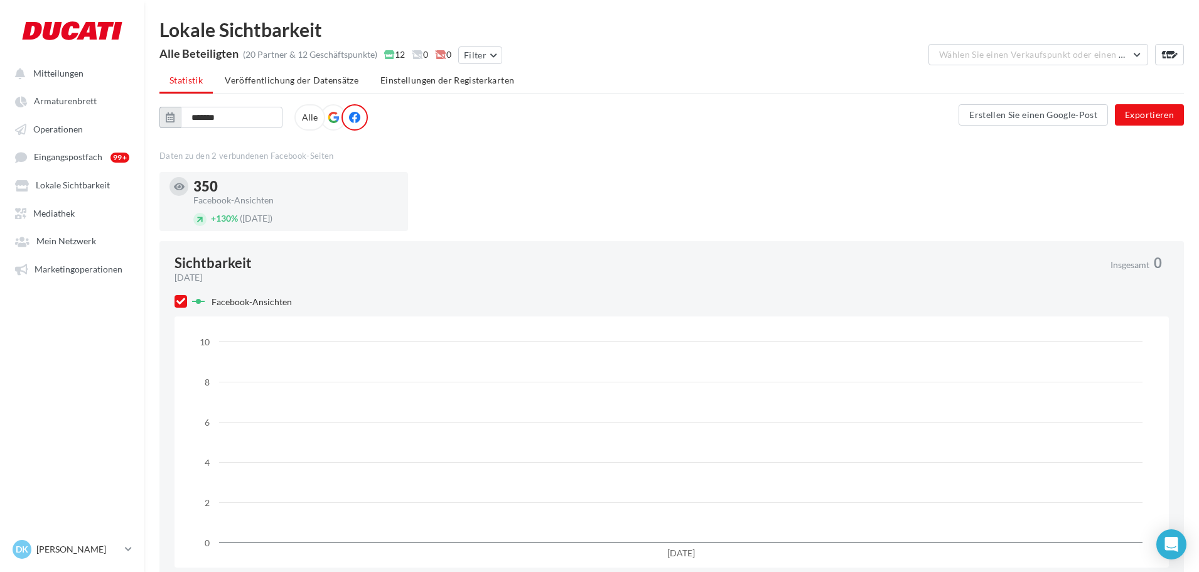
click at [173, 121] on icon "button" at bounding box center [170, 117] width 9 height 10
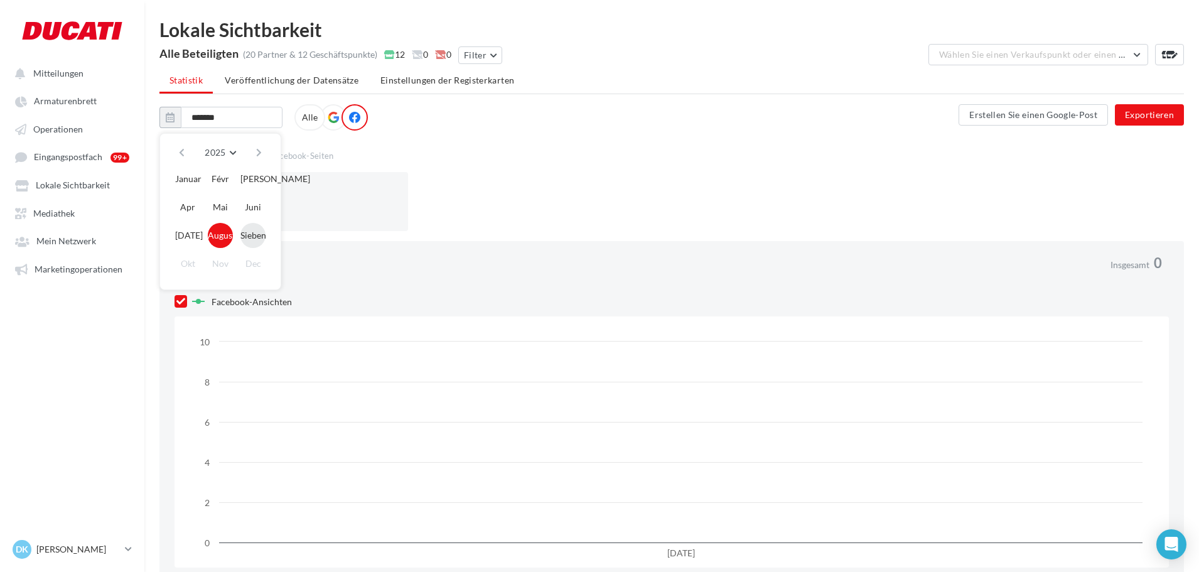
click at [252, 225] on button "Sieben" at bounding box center [252, 235] width 25 height 25
click at [181, 183] on button "Januar" at bounding box center [187, 178] width 25 height 25
type input "**********"
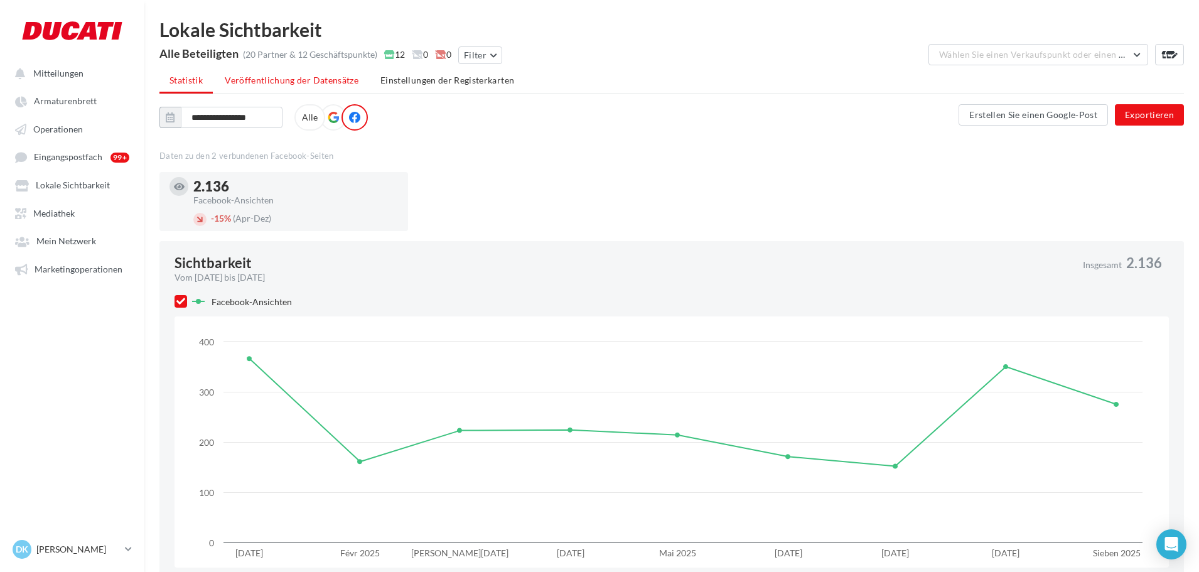
click at [270, 80] on span "Veröffentlichung der Datensätze" at bounding box center [292, 80] width 134 height 11
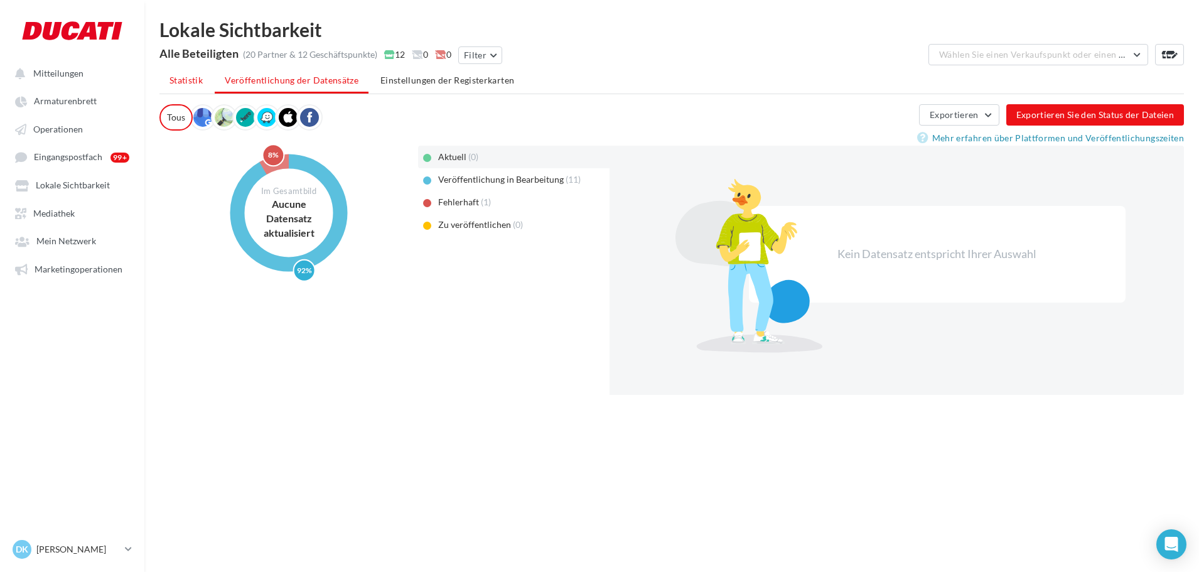
click at [185, 80] on span "Statistik" at bounding box center [185, 80] width 33 height 11
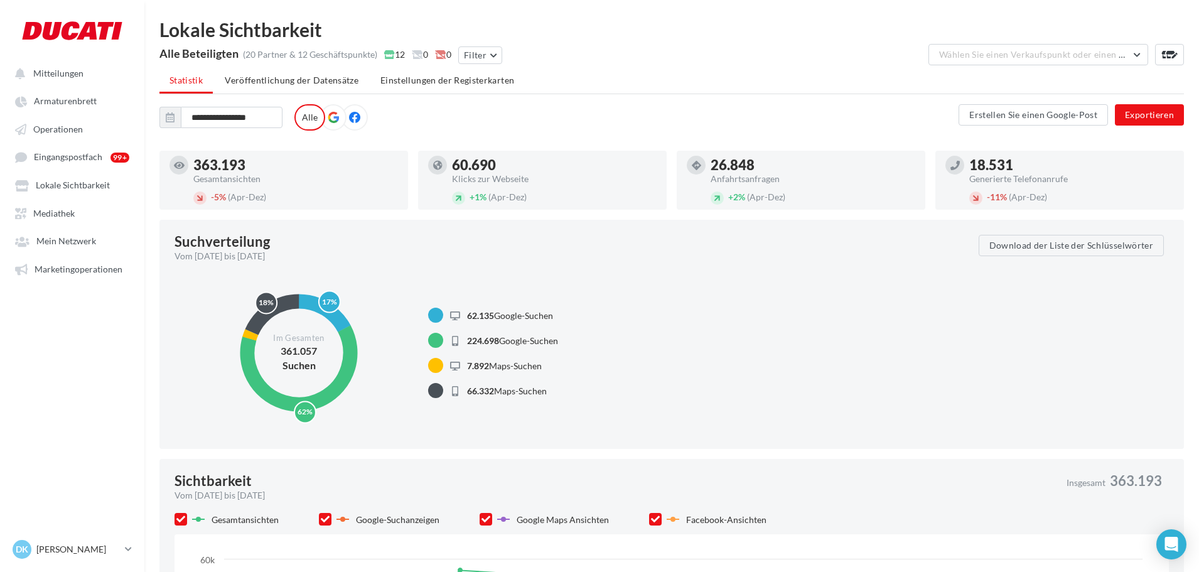
click at [353, 117] on icon at bounding box center [354, 117] width 11 height 11
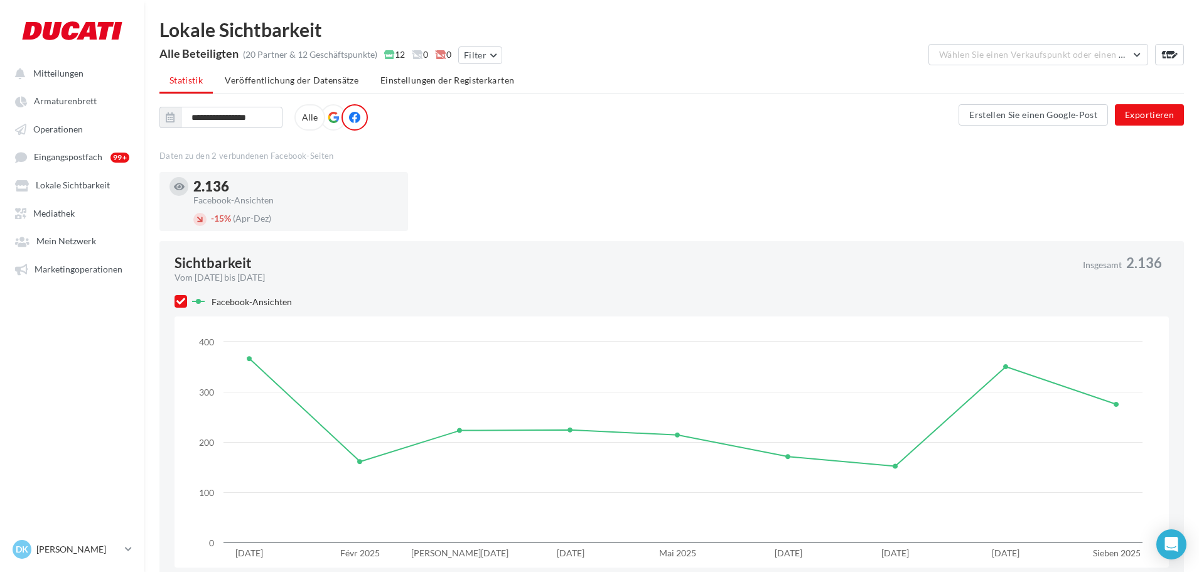
click at [337, 115] on icon at bounding box center [333, 117] width 11 height 11
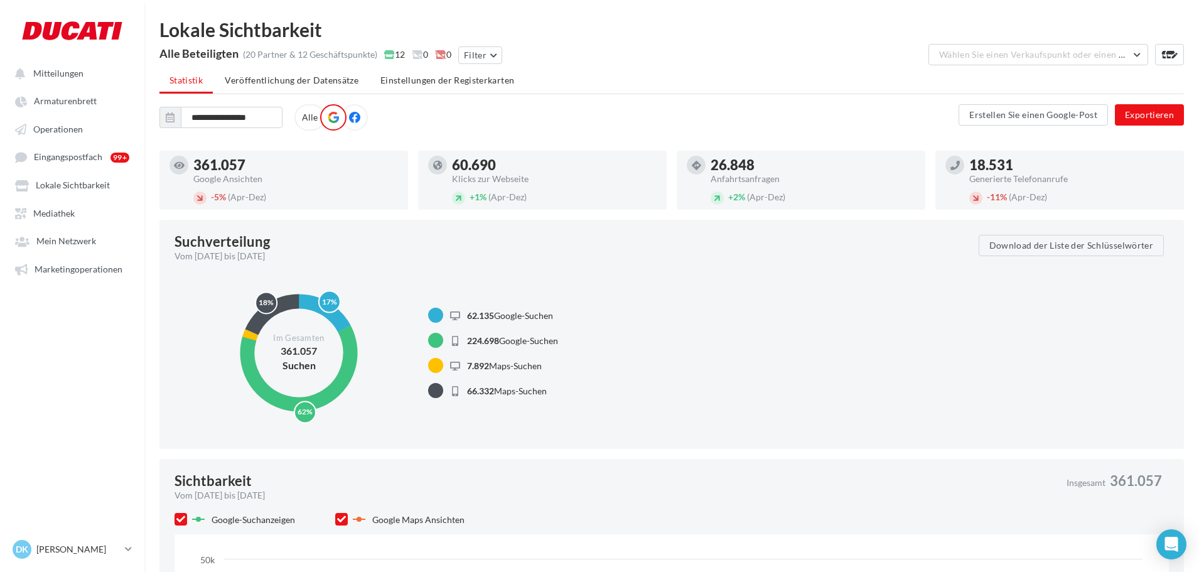
click at [353, 118] on icon at bounding box center [354, 117] width 11 height 11
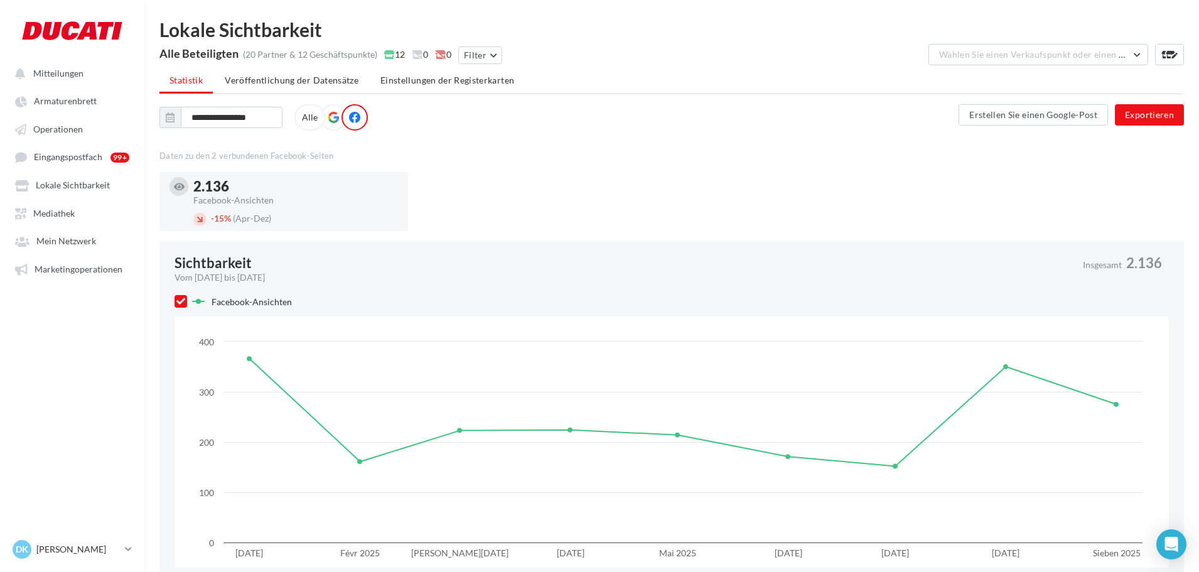
click at [331, 117] on icon at bounding box center [333, 117] width 11 height 11
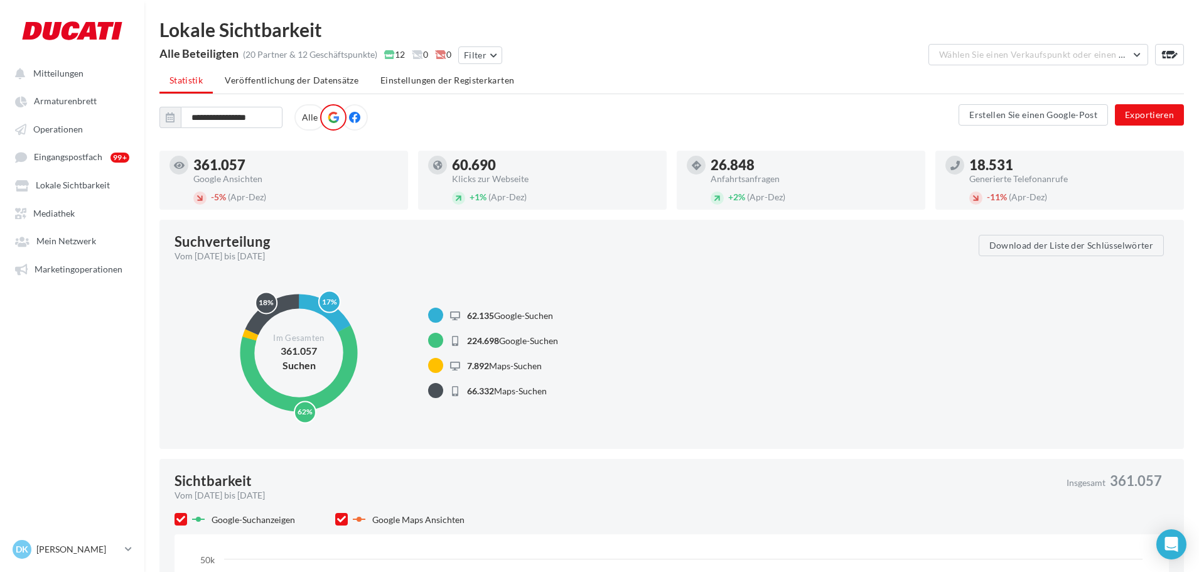
click at [317, 122] on label "Alle" at bounding box center [309, 117] width 31 height 26
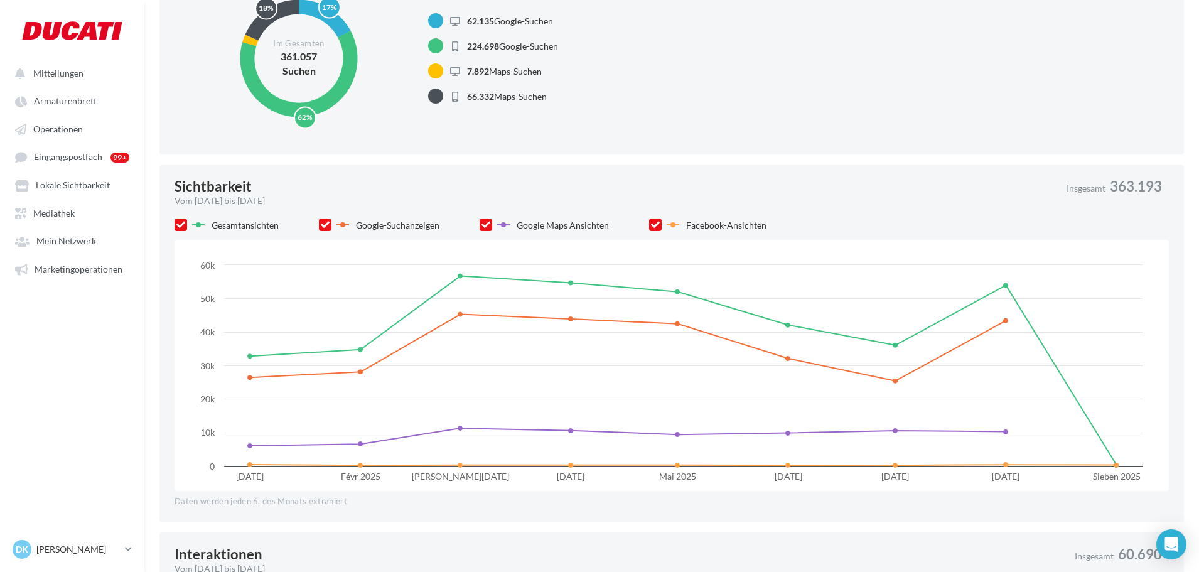
scroll to position [314, 0]
